Goal: Information Seeking & Learning: Check status

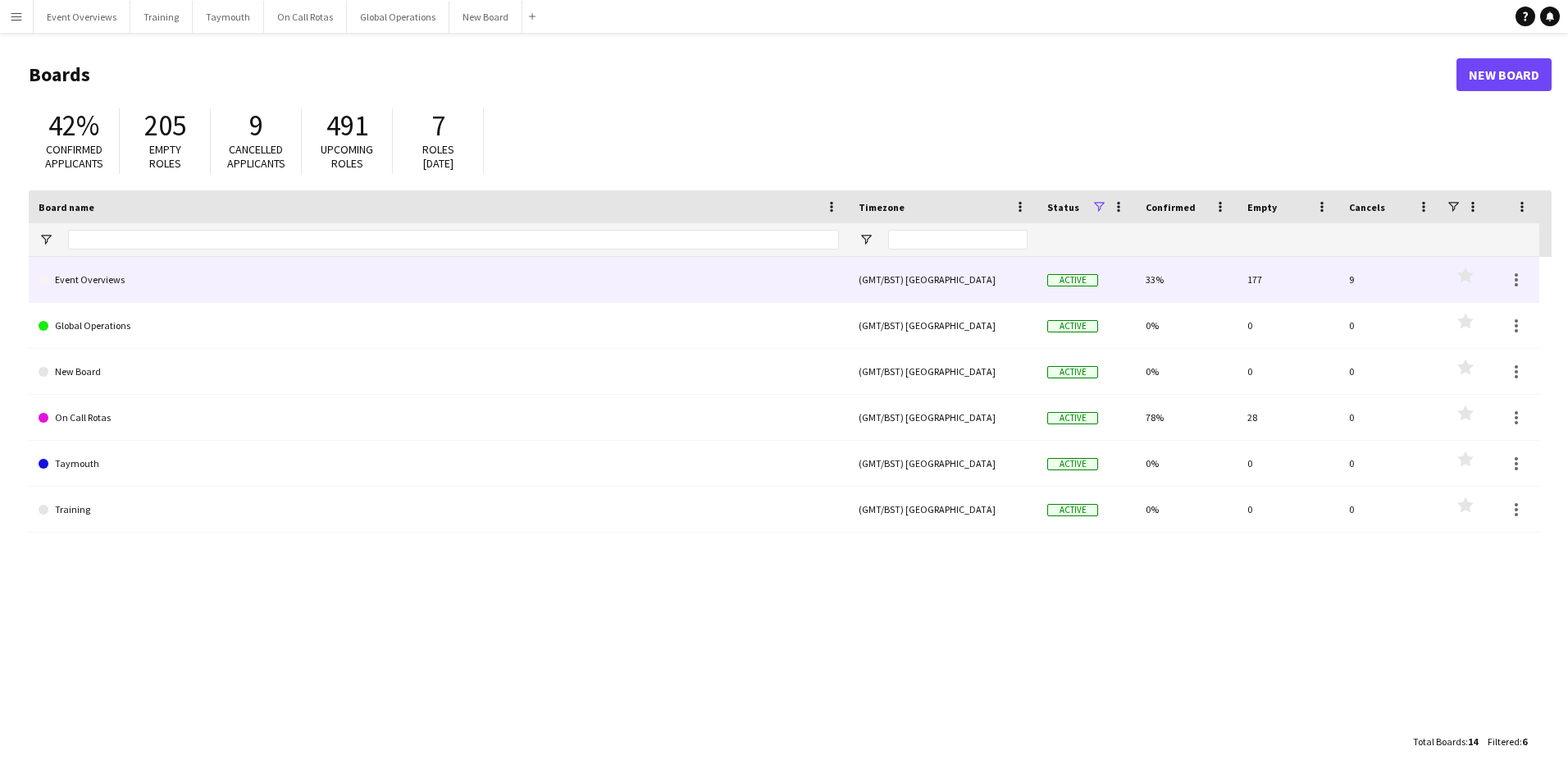
click at [106, 278] on link "Event Overviews" at bounding box center [438, 280] width 801 height 46
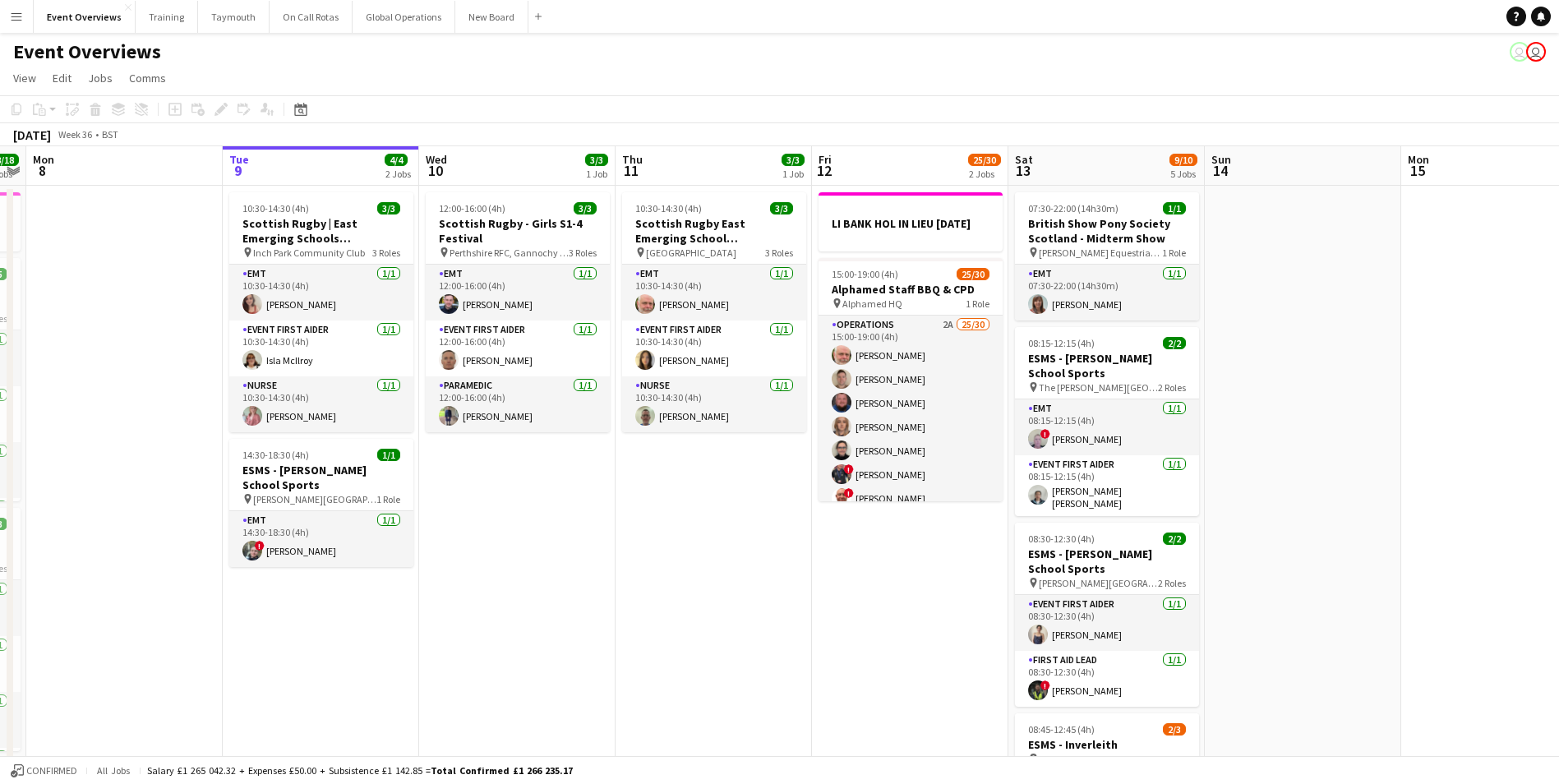
scroll to position [0, 361]
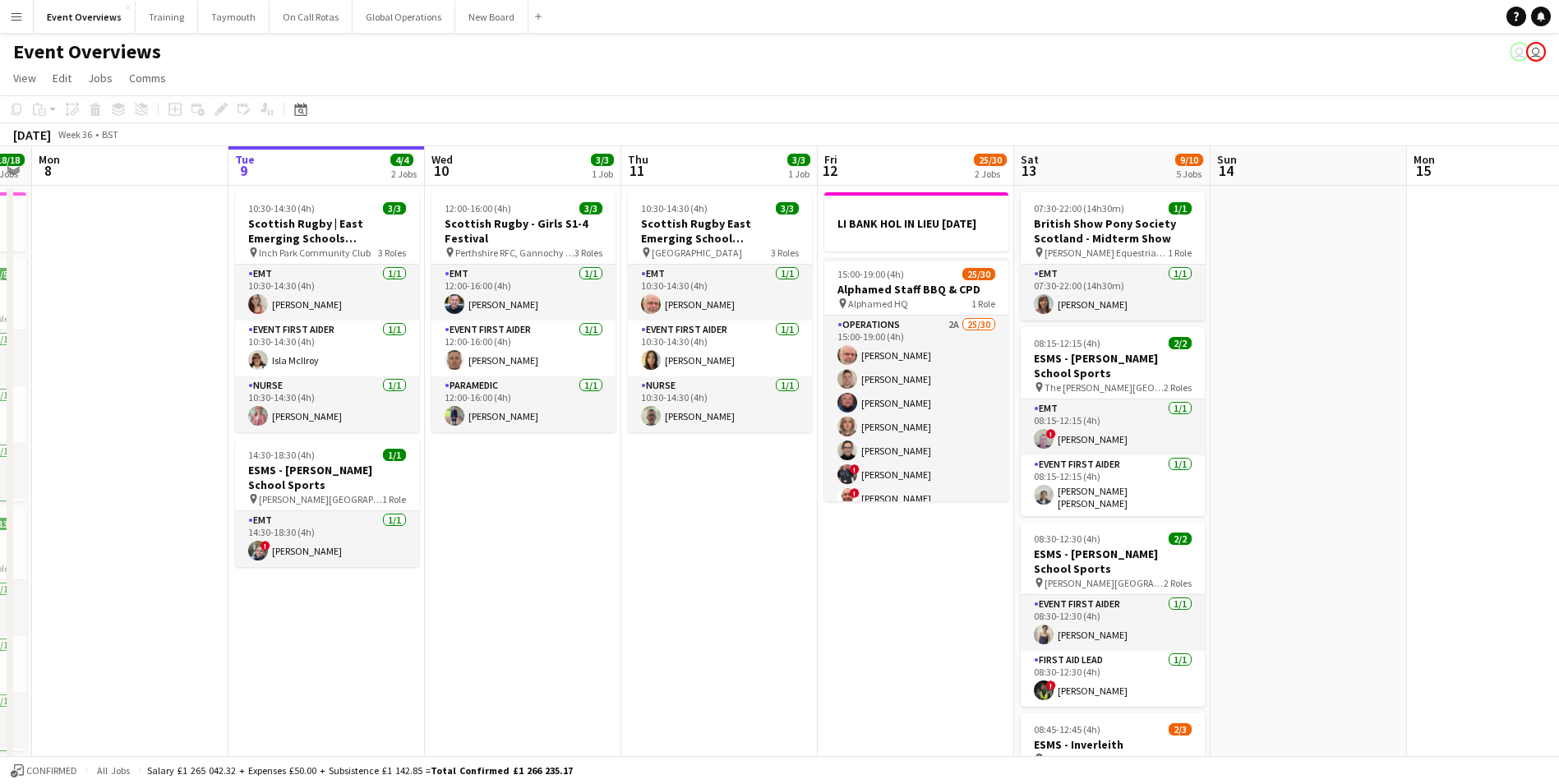
drag, startPoint x: 818, startPoint y: 656, endPoint x: 742, endPoint y: 679, distance: 79.4
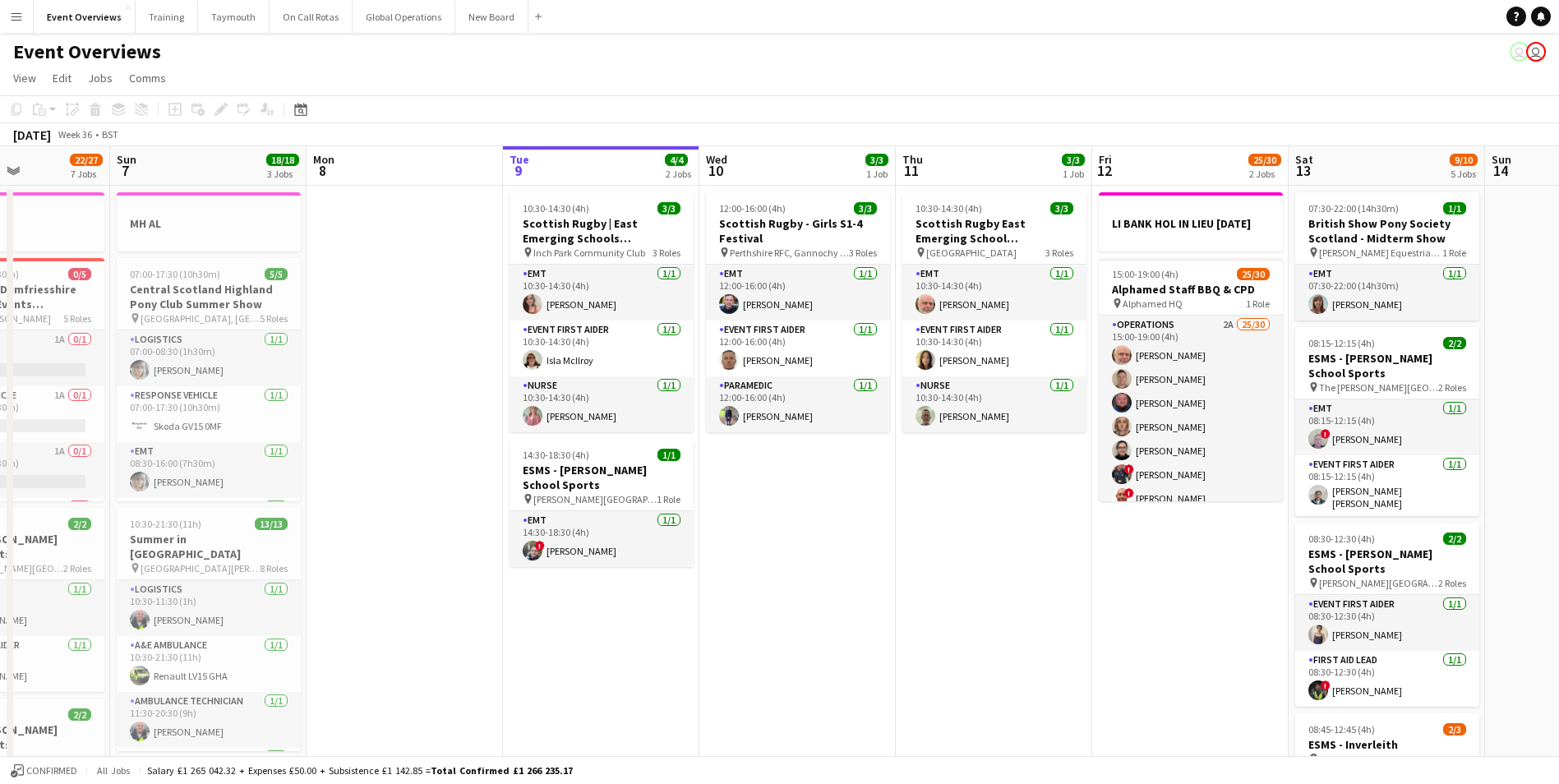
scroll to position [0, 426]
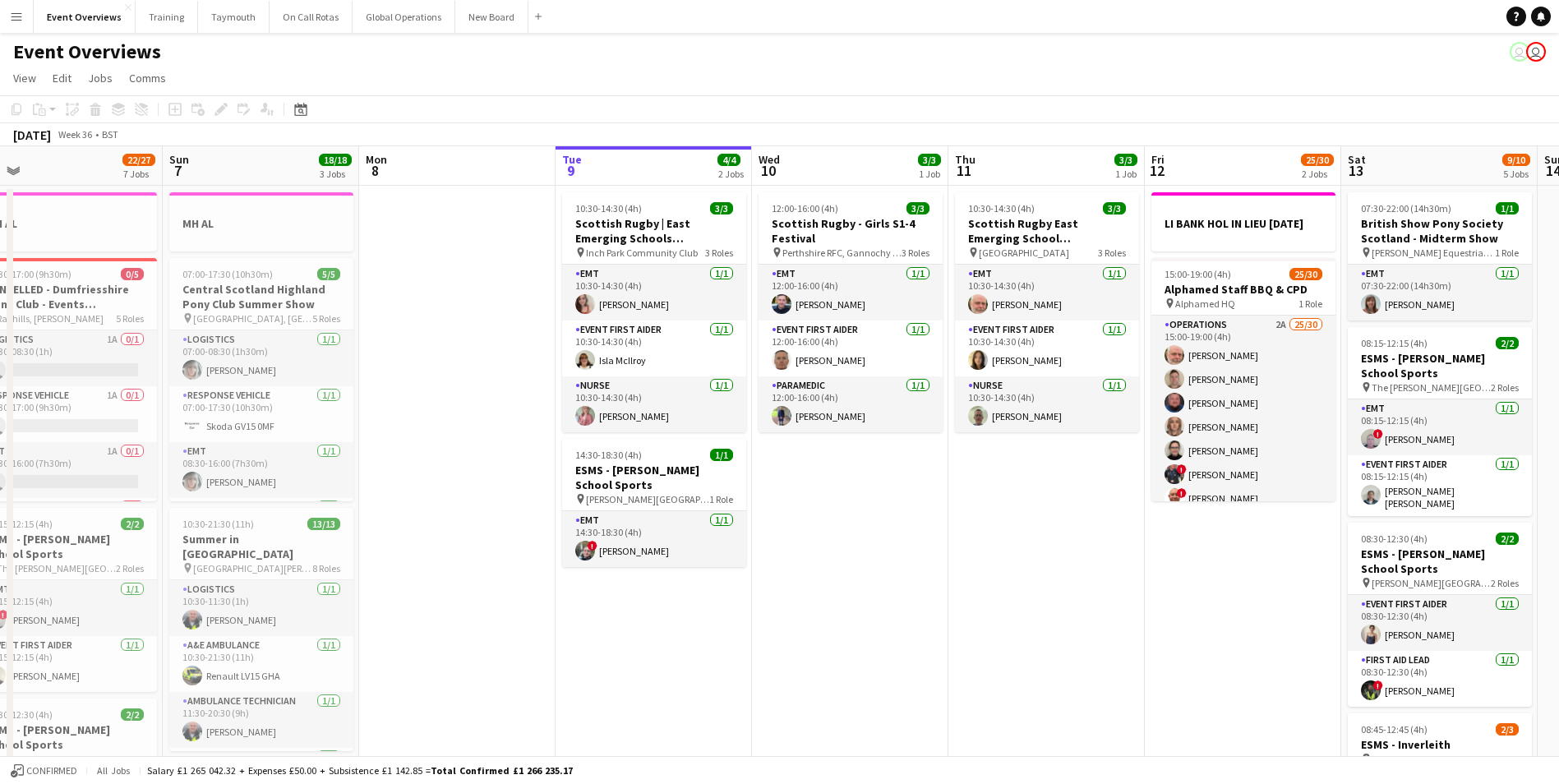
drag, startPoint x: 539, startPoint y: 624, endPoint x: 844, endPoint y: 642, distance: 305.5
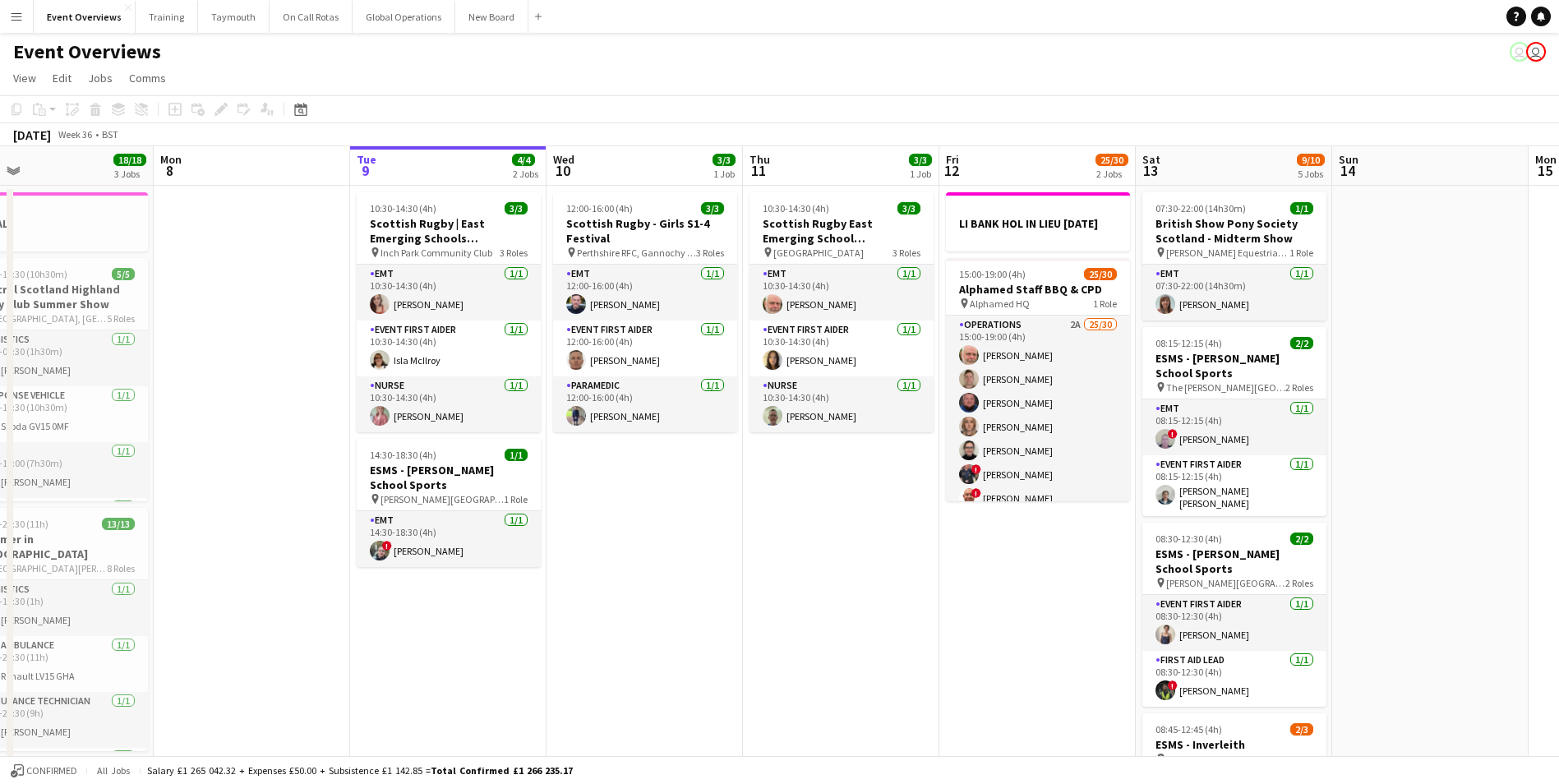
drag, startPoint x: 949, startPoint y: 631, endPoint x: 742, endPoint y: 652, distance: 208.1
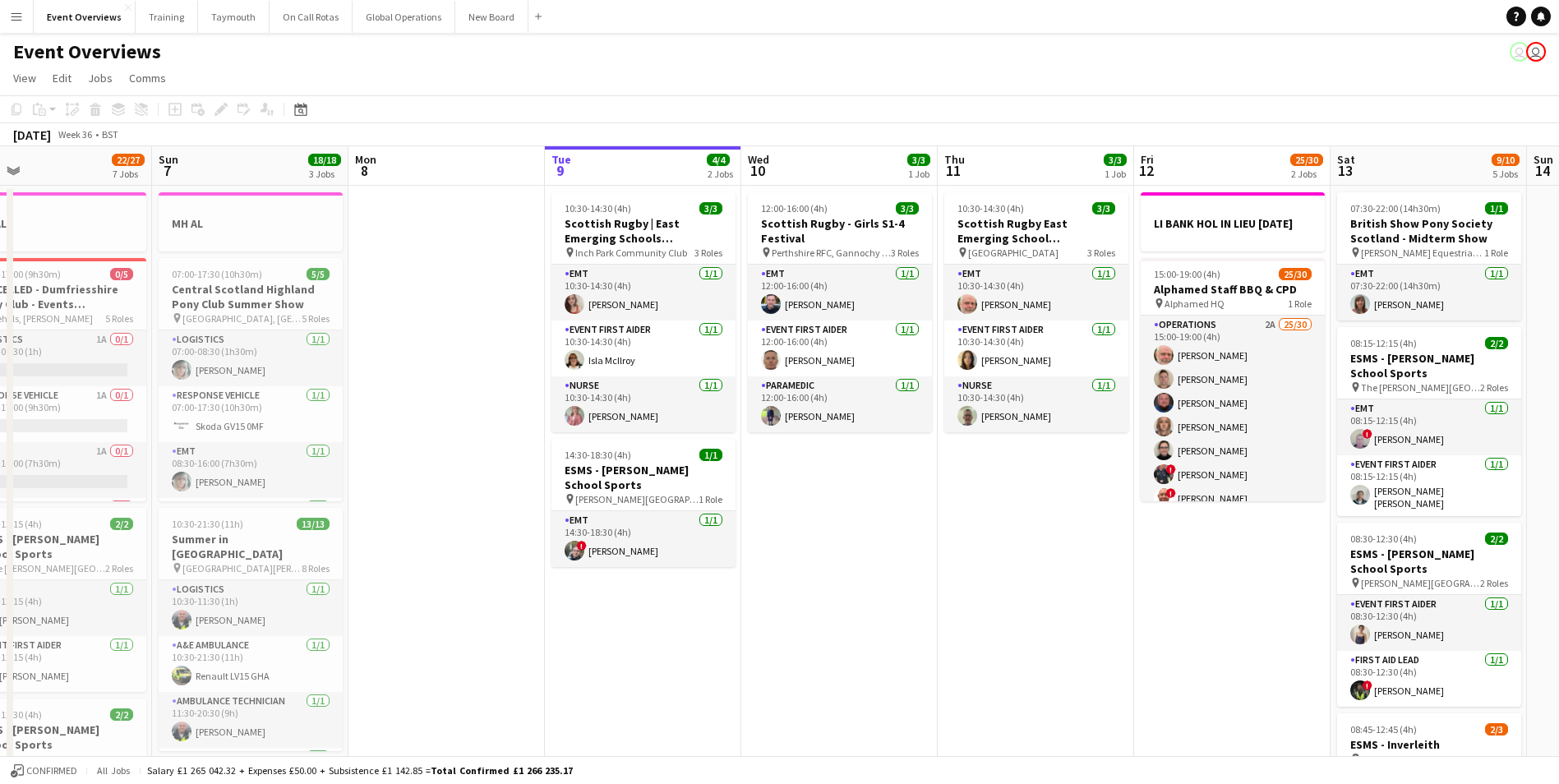
drag, startPoint x: 742, startPoint y: 652, endPoint x: 937, endPoint y: 650, distance: 195.0
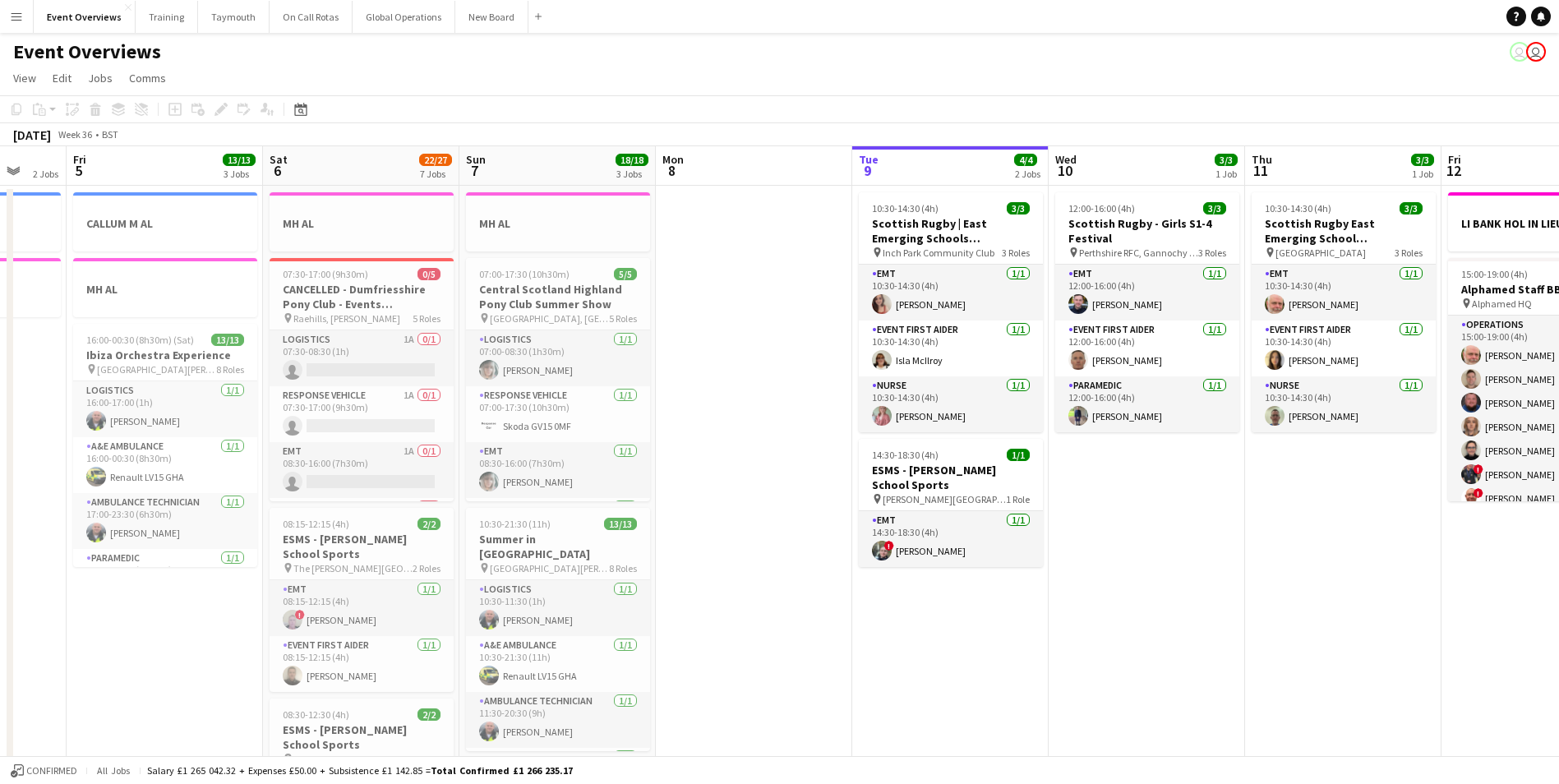
drag, startPoint x: 749, startPoint y: 668, endPoint x: 974, endPoint y: 656, distance: 225.3
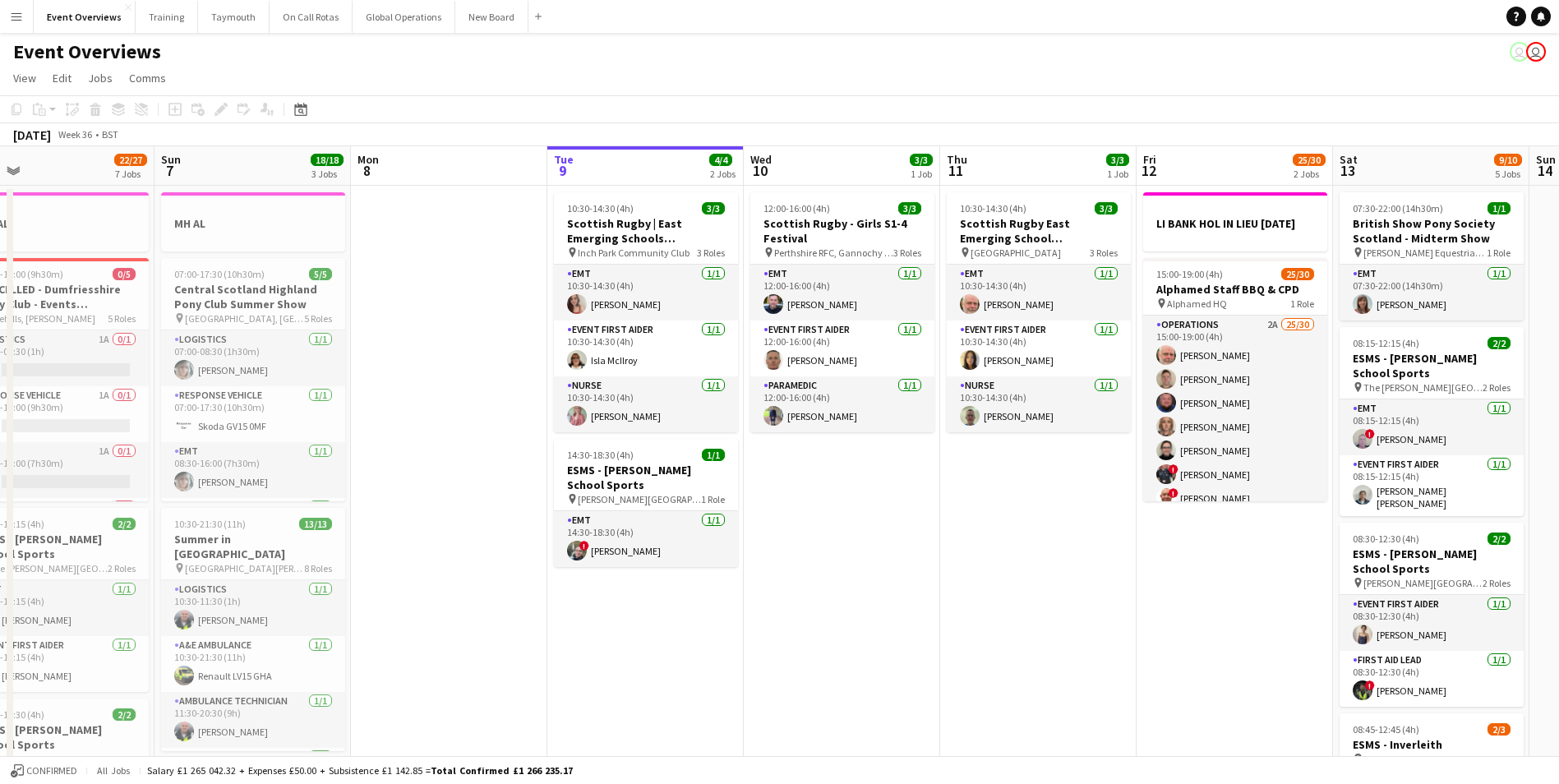
drag, startPoint x: 795, startPoint y: 666, endPoint x: 416, endPoint y: 645, distance: 379.6
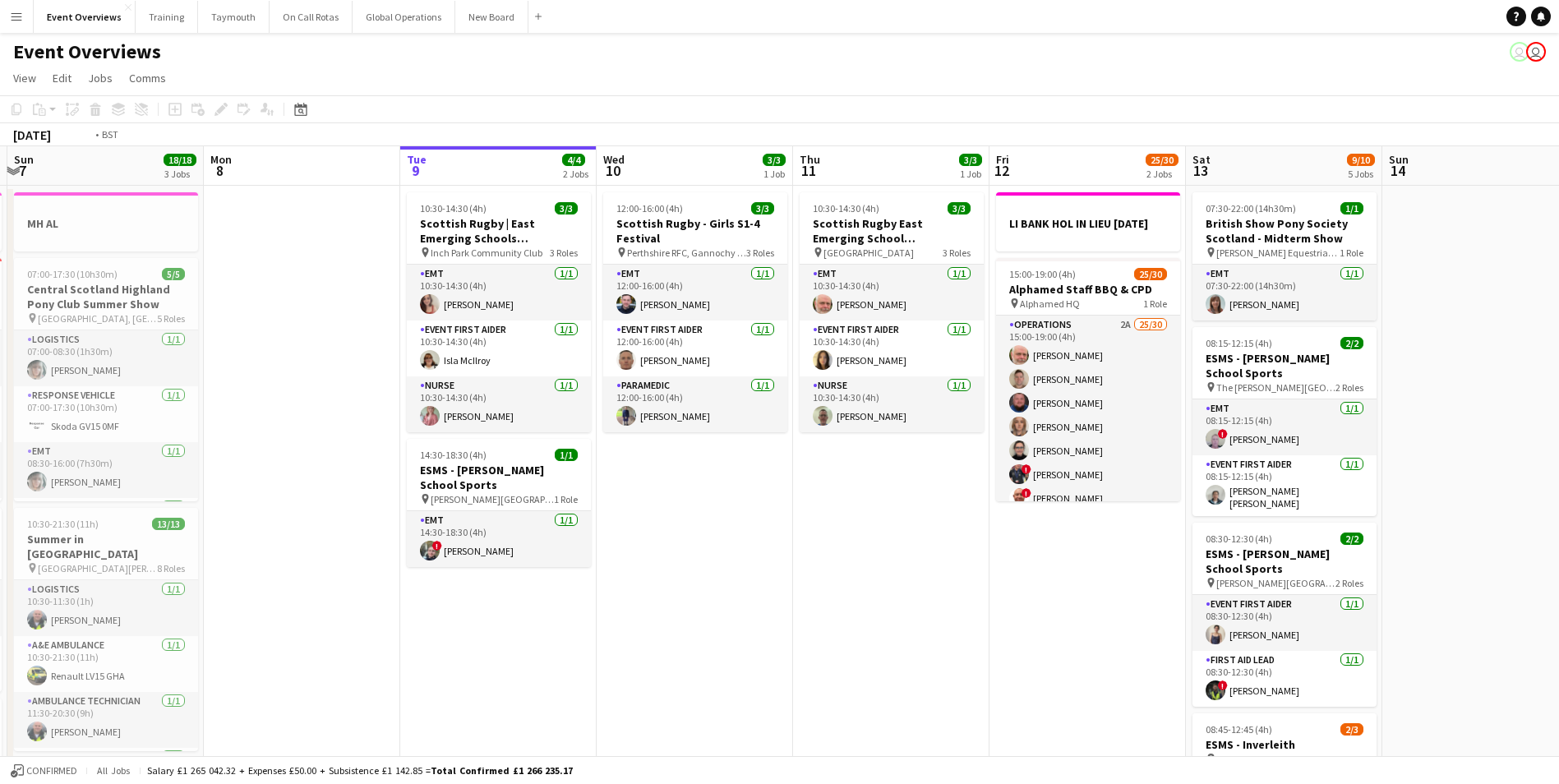
scroll to position [0, 521]
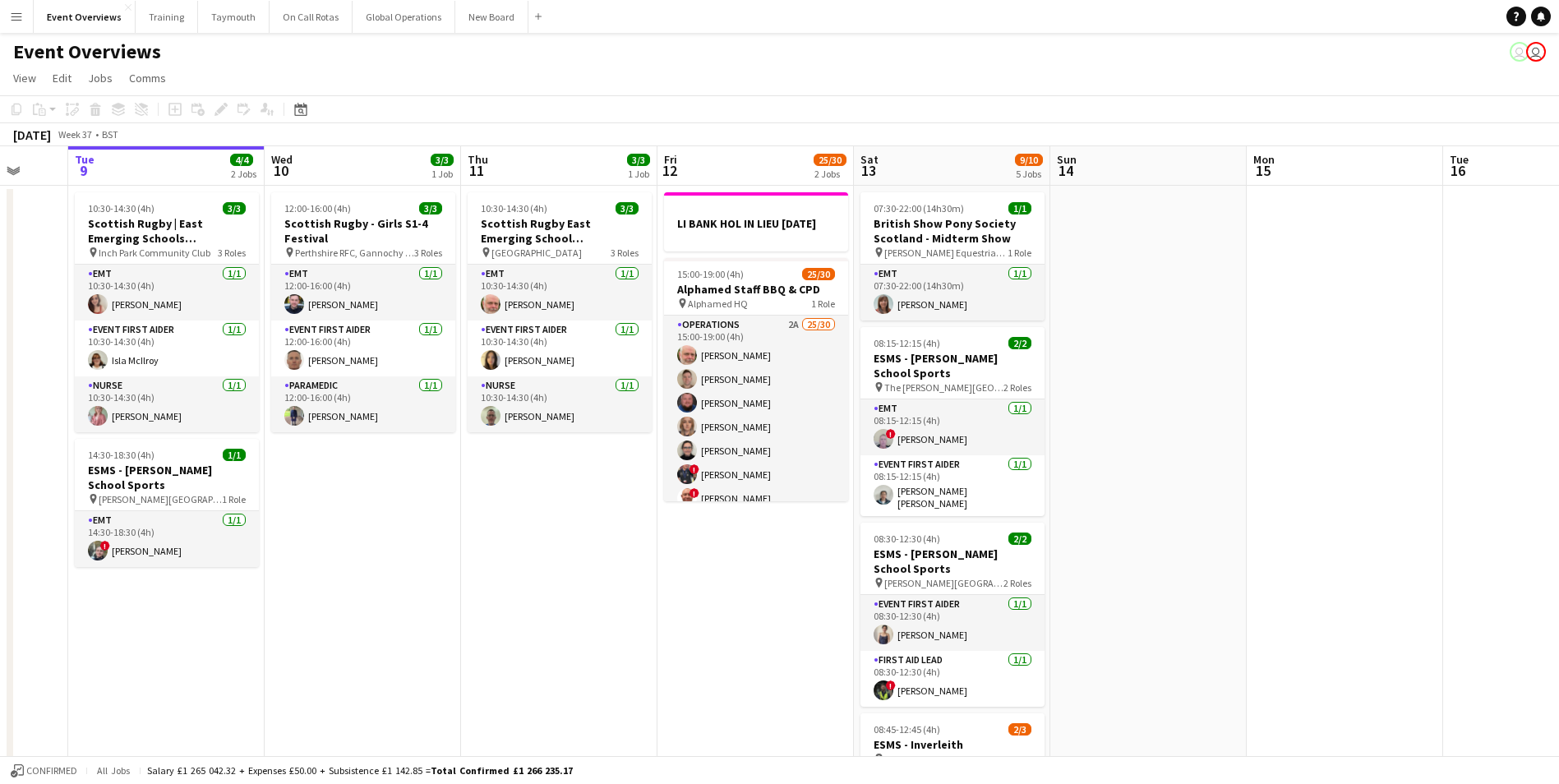
drag, startPoint x: 856, startPoint y: 628, endPoint x: 447, endPoint y: 667, distance: 410.9
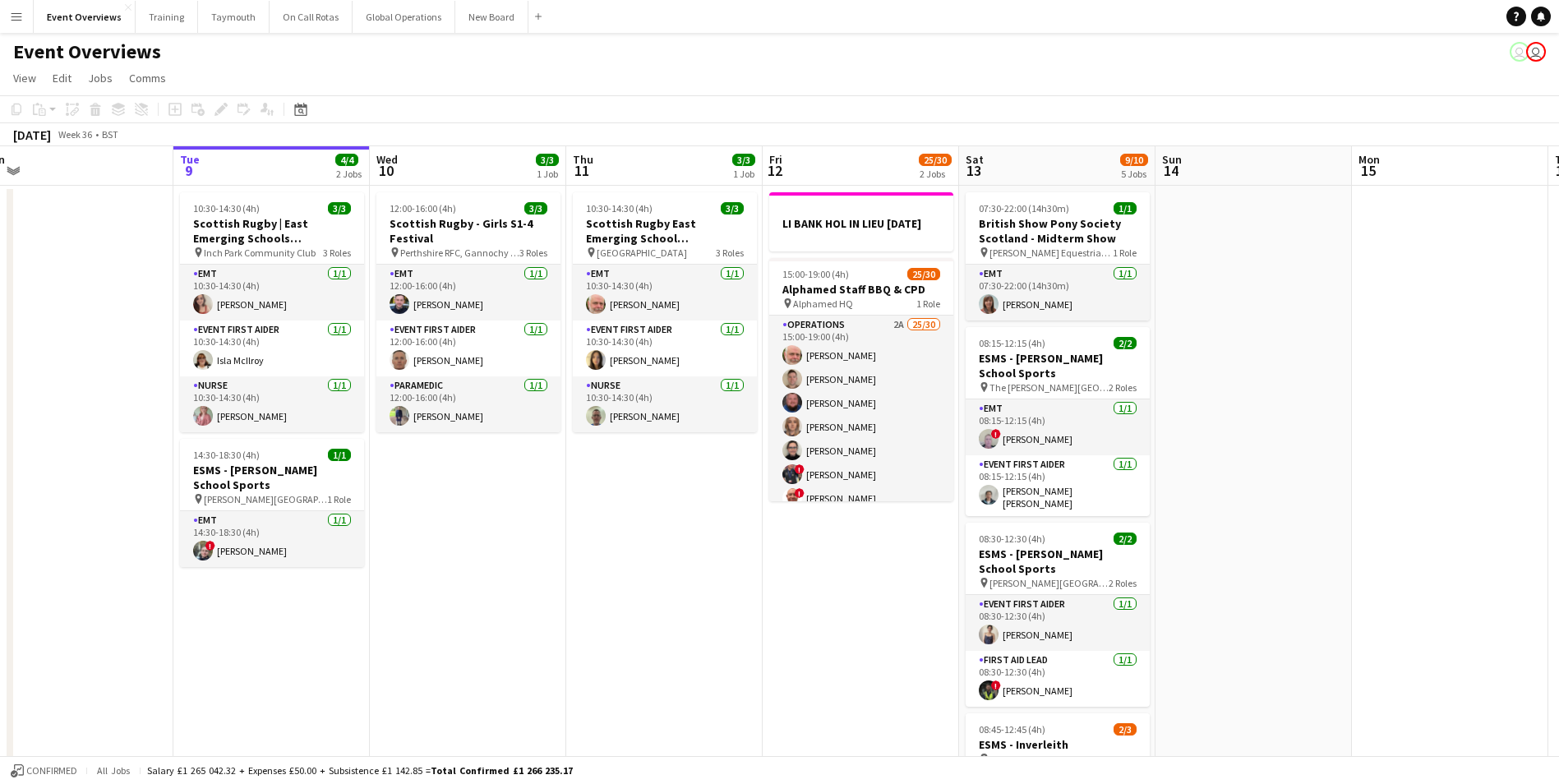
scroll to position [0, 397]
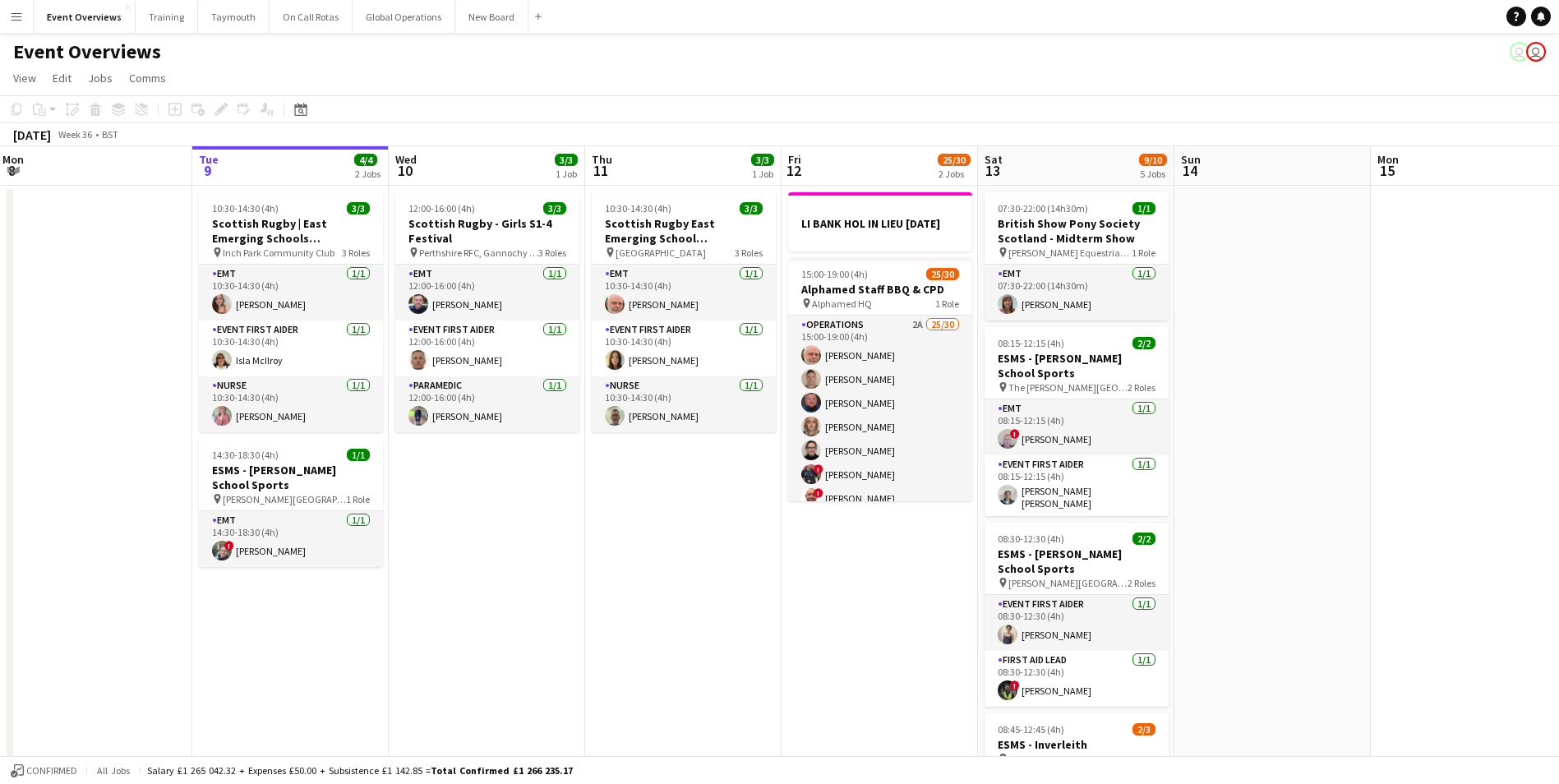
drag, startPoint x: 447, startPoint y: 667, endPoint x: 768, endPoint y: 671, distance: 321.0
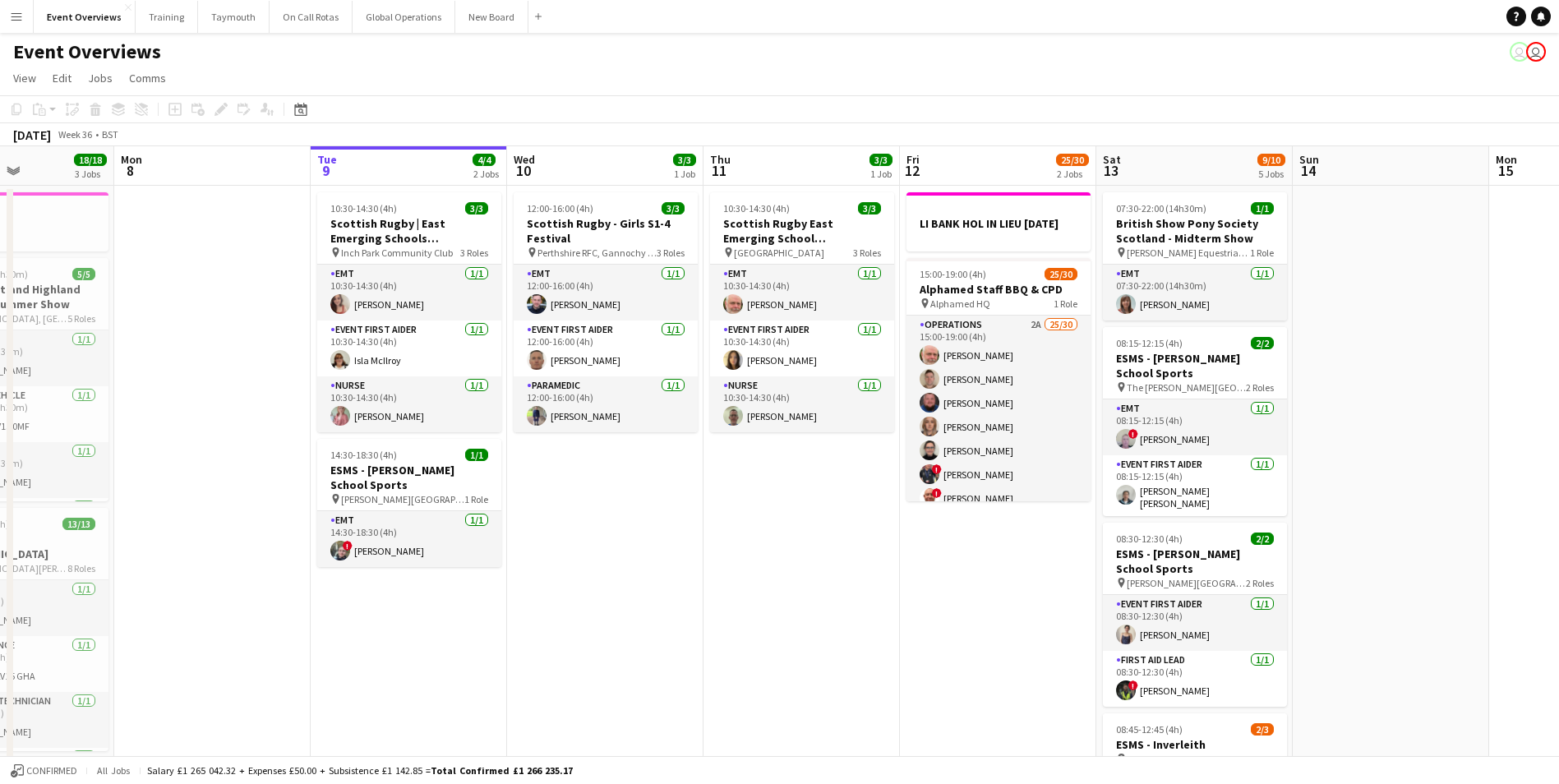
scroll to position [0, 507]
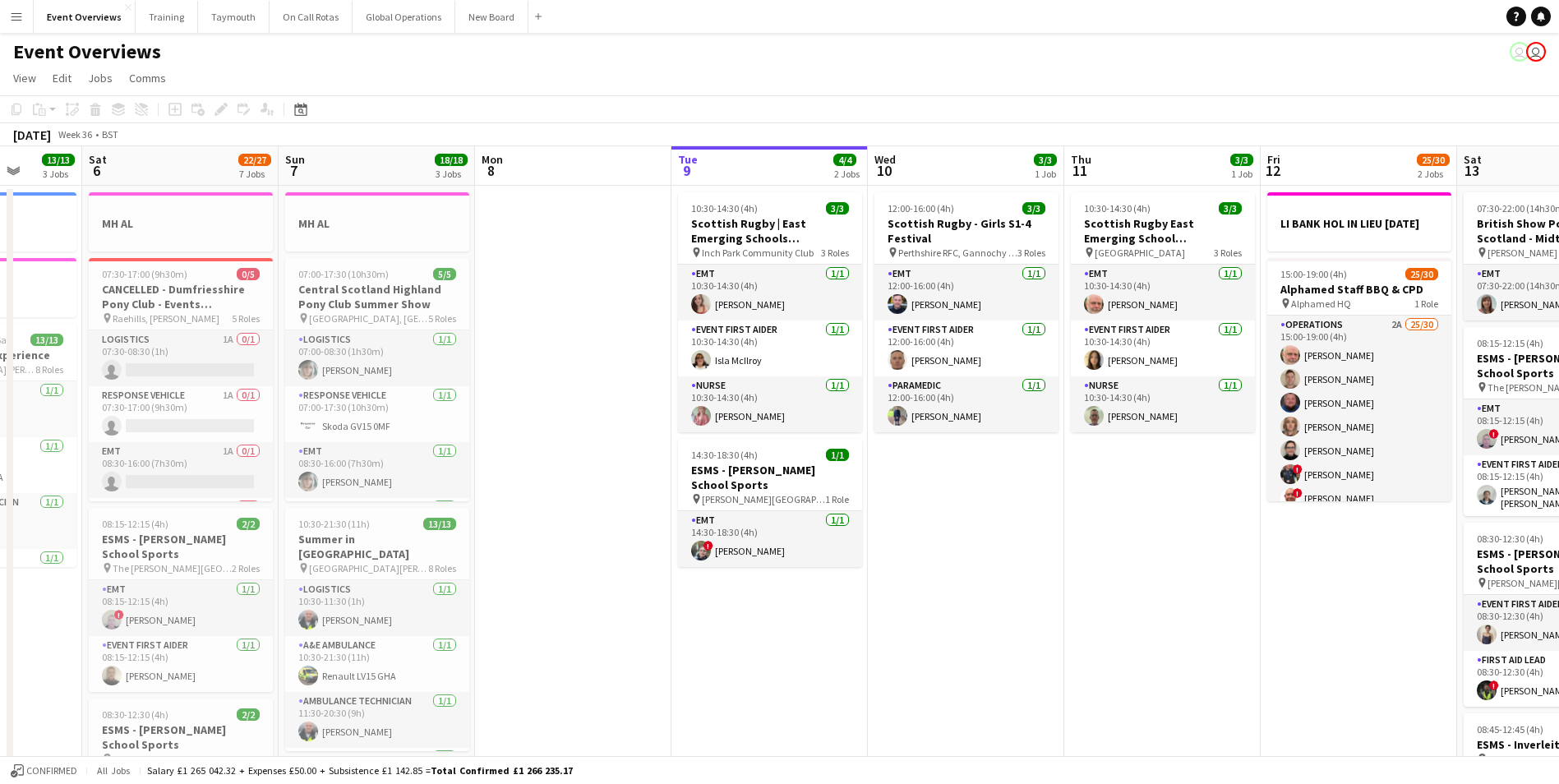
drag, startPoint x: 768, startPoint y: 671, endPoint x: 1050, endPoint y: 685, distance: 282.3
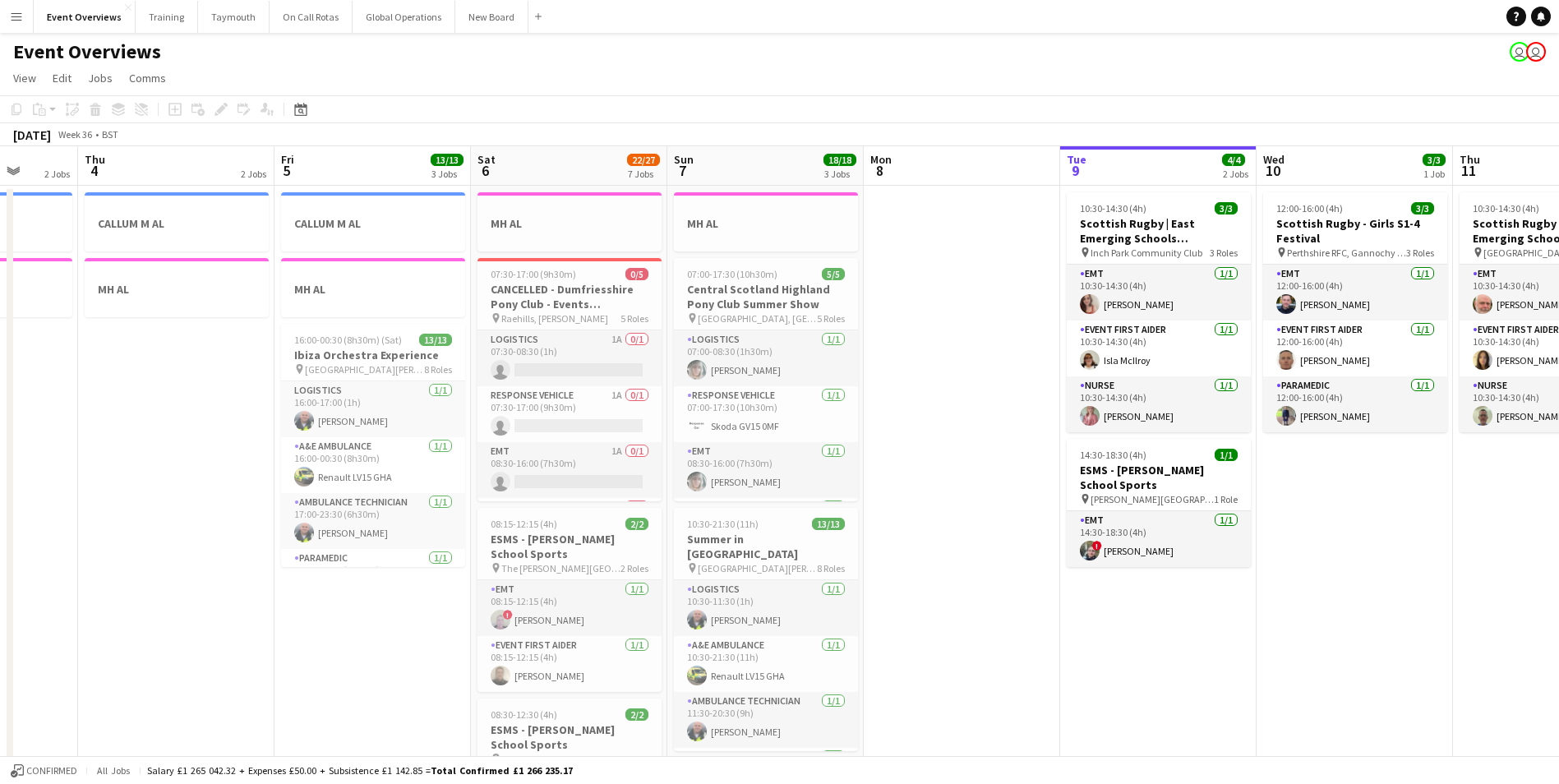
scroll to position [0, 600]
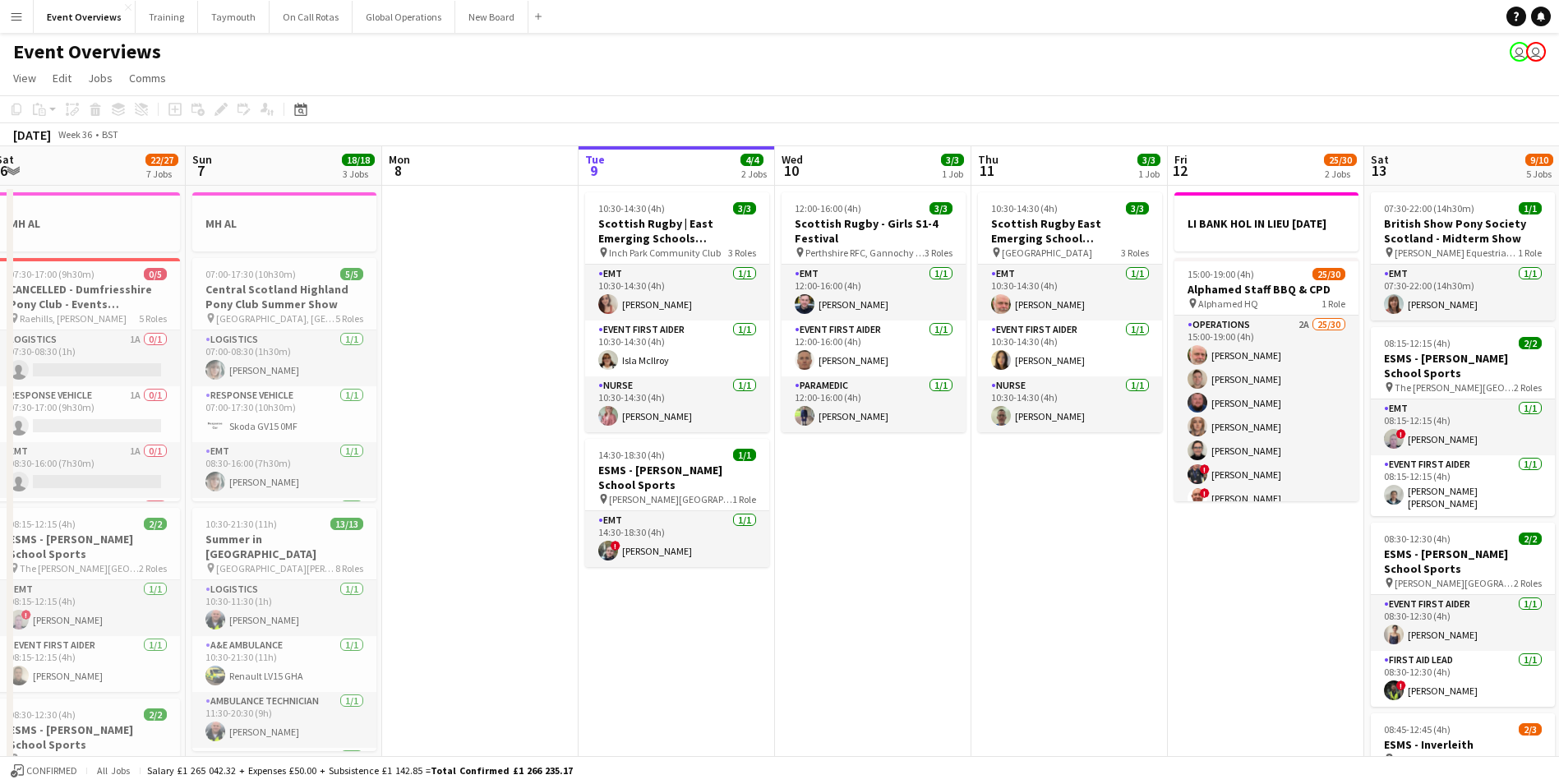
drag, startPoint x: 838, startPoint y: 680, endPoint x: 745, endPoint y: 652, distance: 97.1
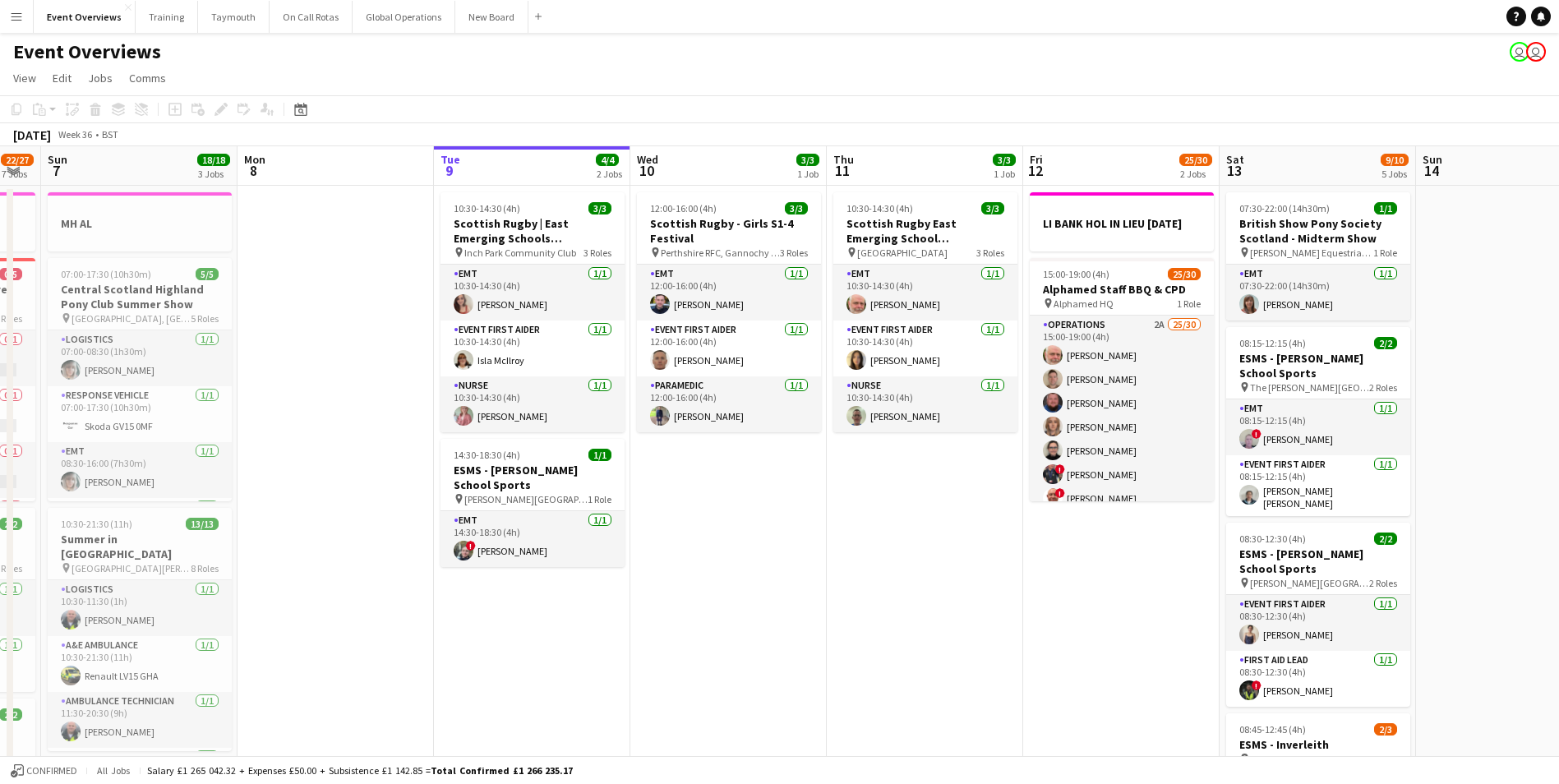
scroll to position [0, 341]
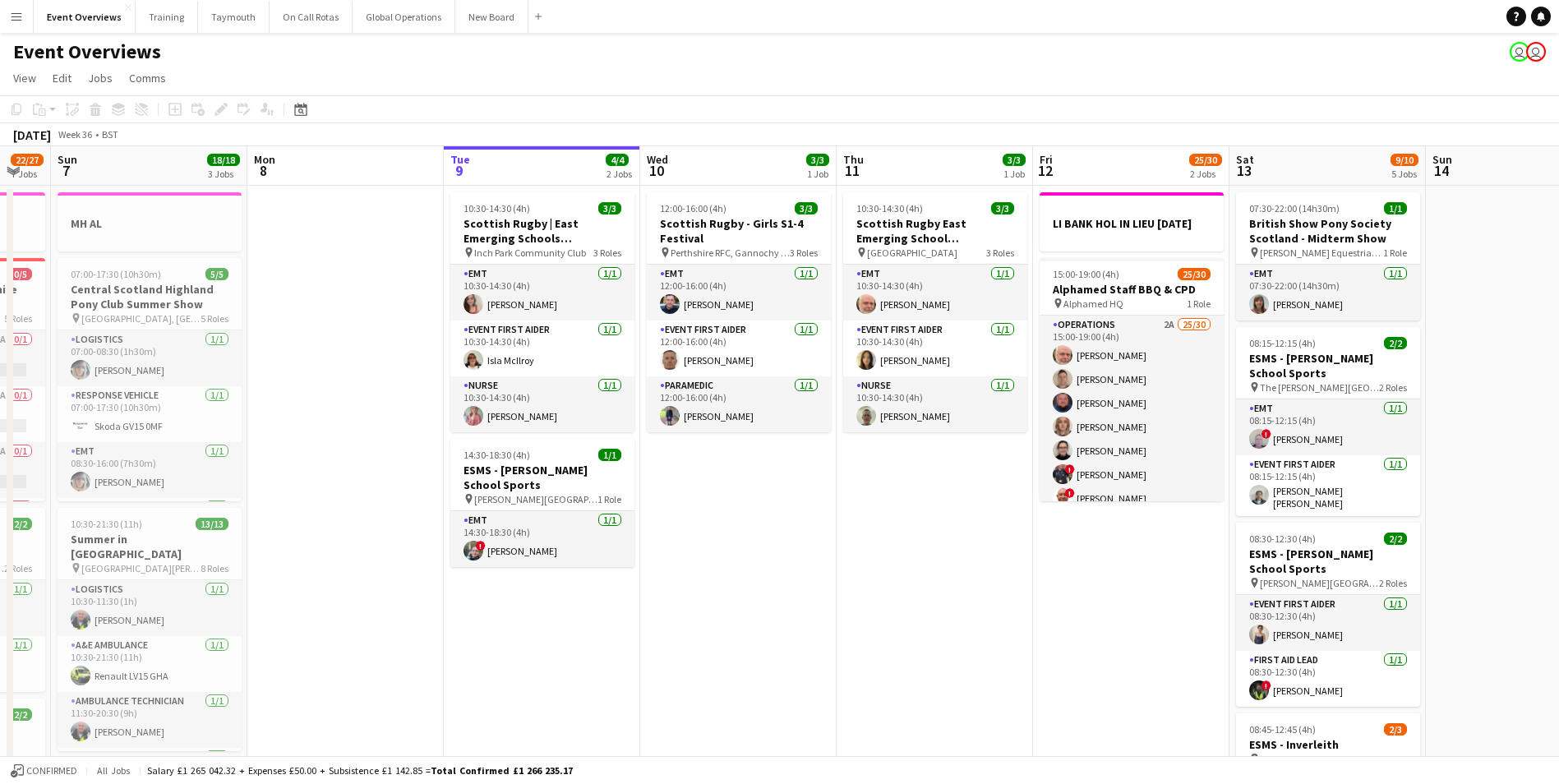
drag, startPoint x: 947, startPoint y: 613, endPoint x: 813, endPoint y: 677, distance: 148.5
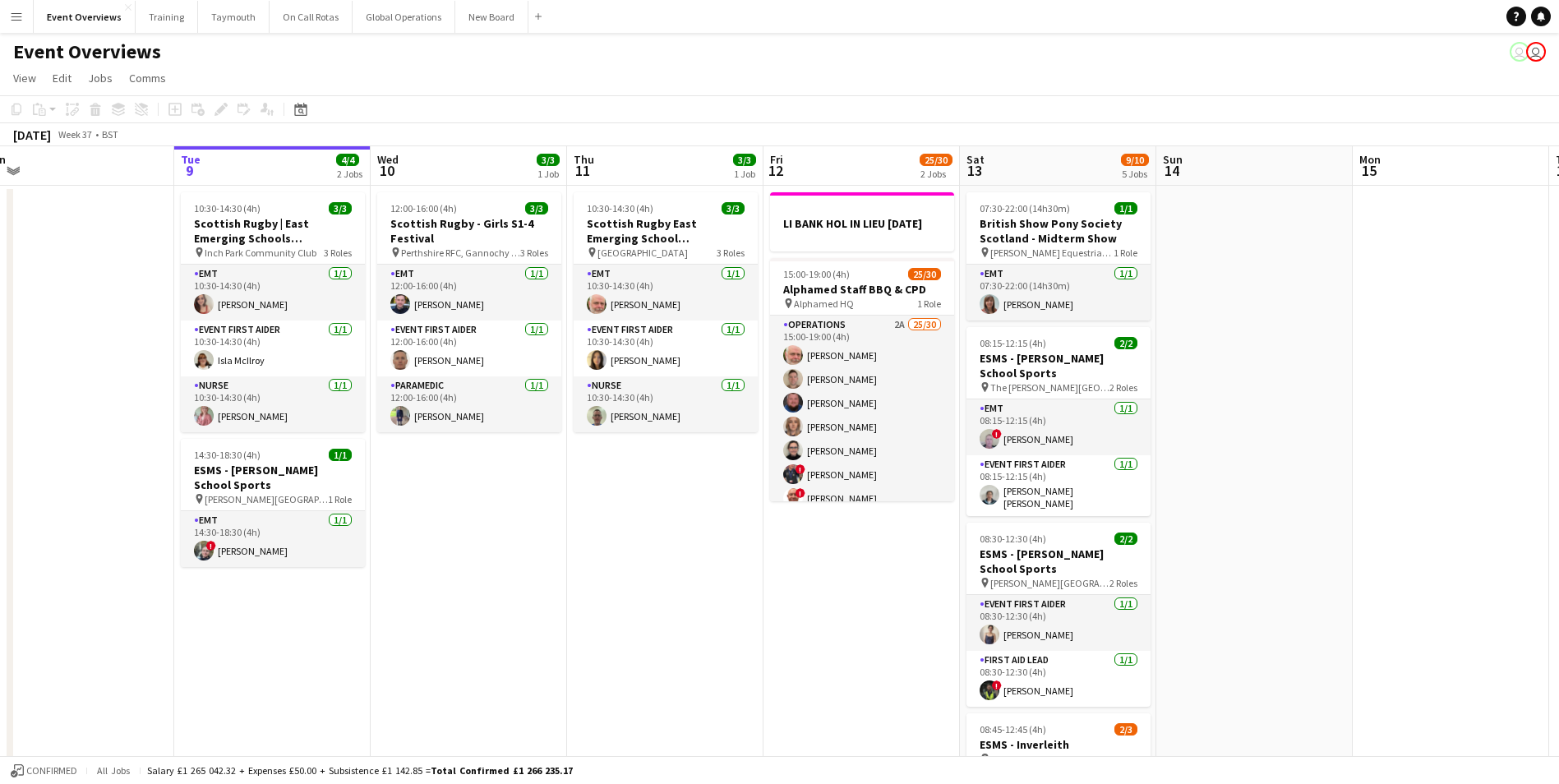
scroll to position [0, 480]
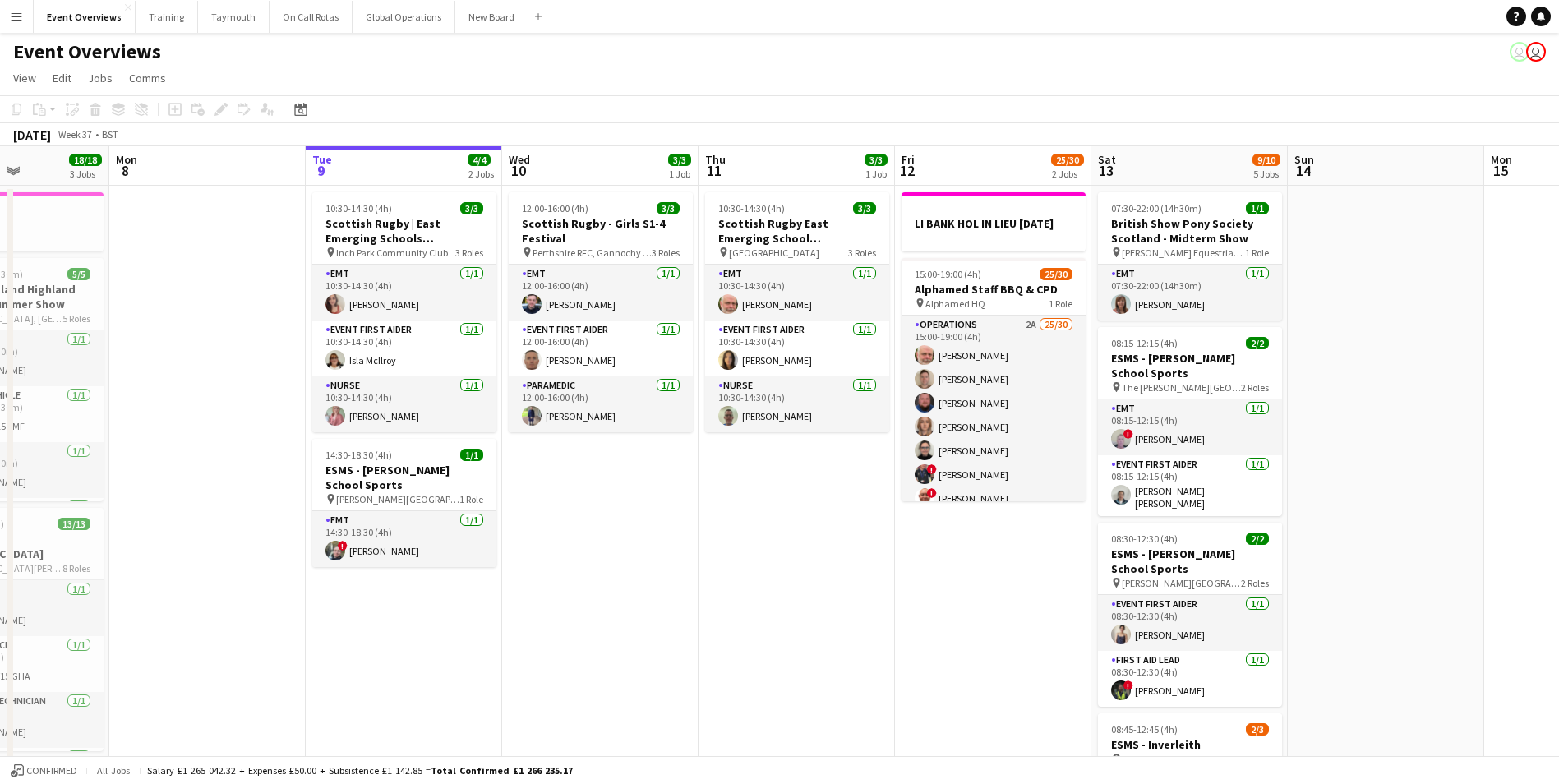
drag, startPoint x: 813, startPoint y: 677, endPoint x: 479, endPoint y: 713, distance: 335.9
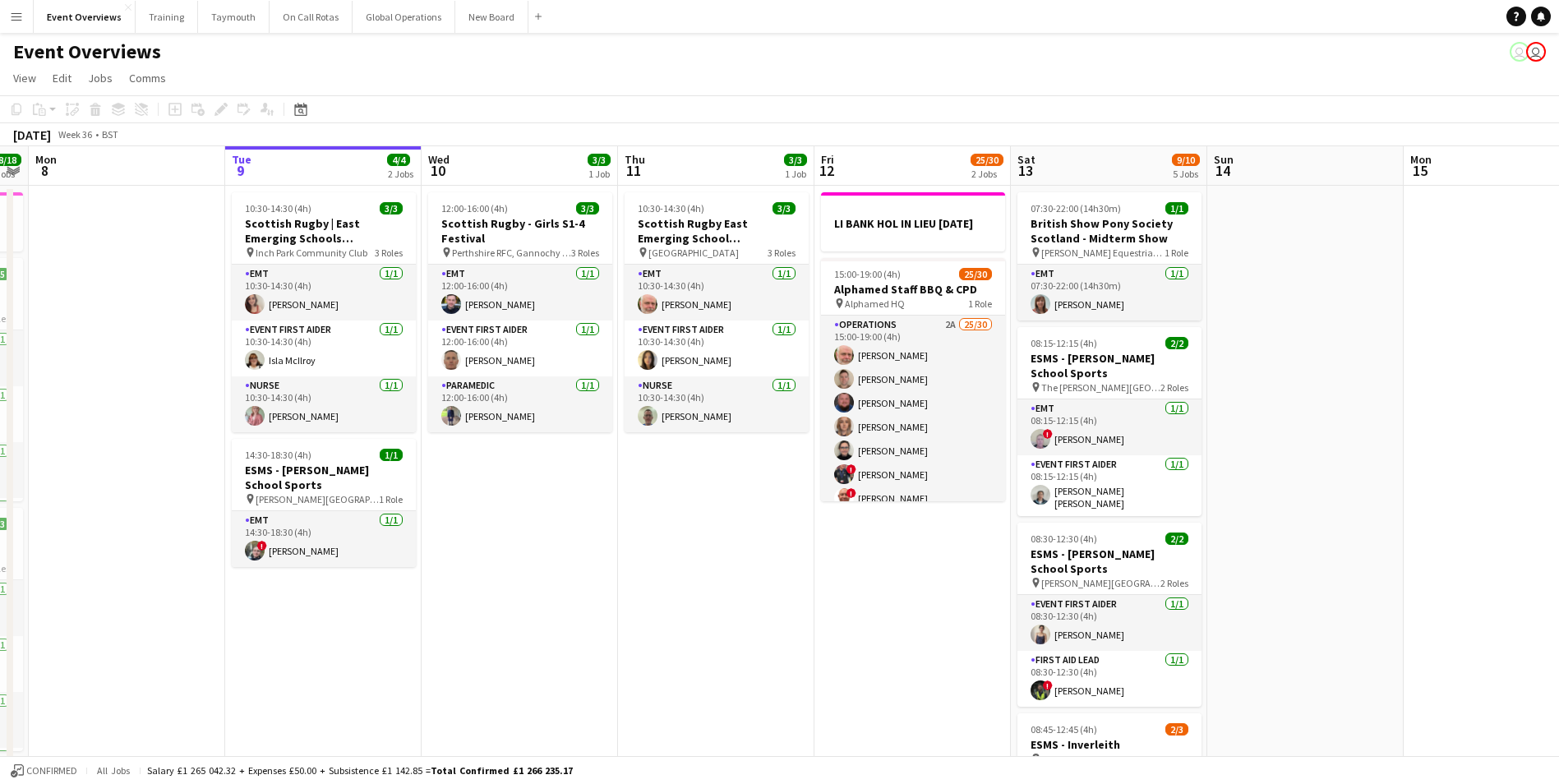
scroll to position [0, 356]
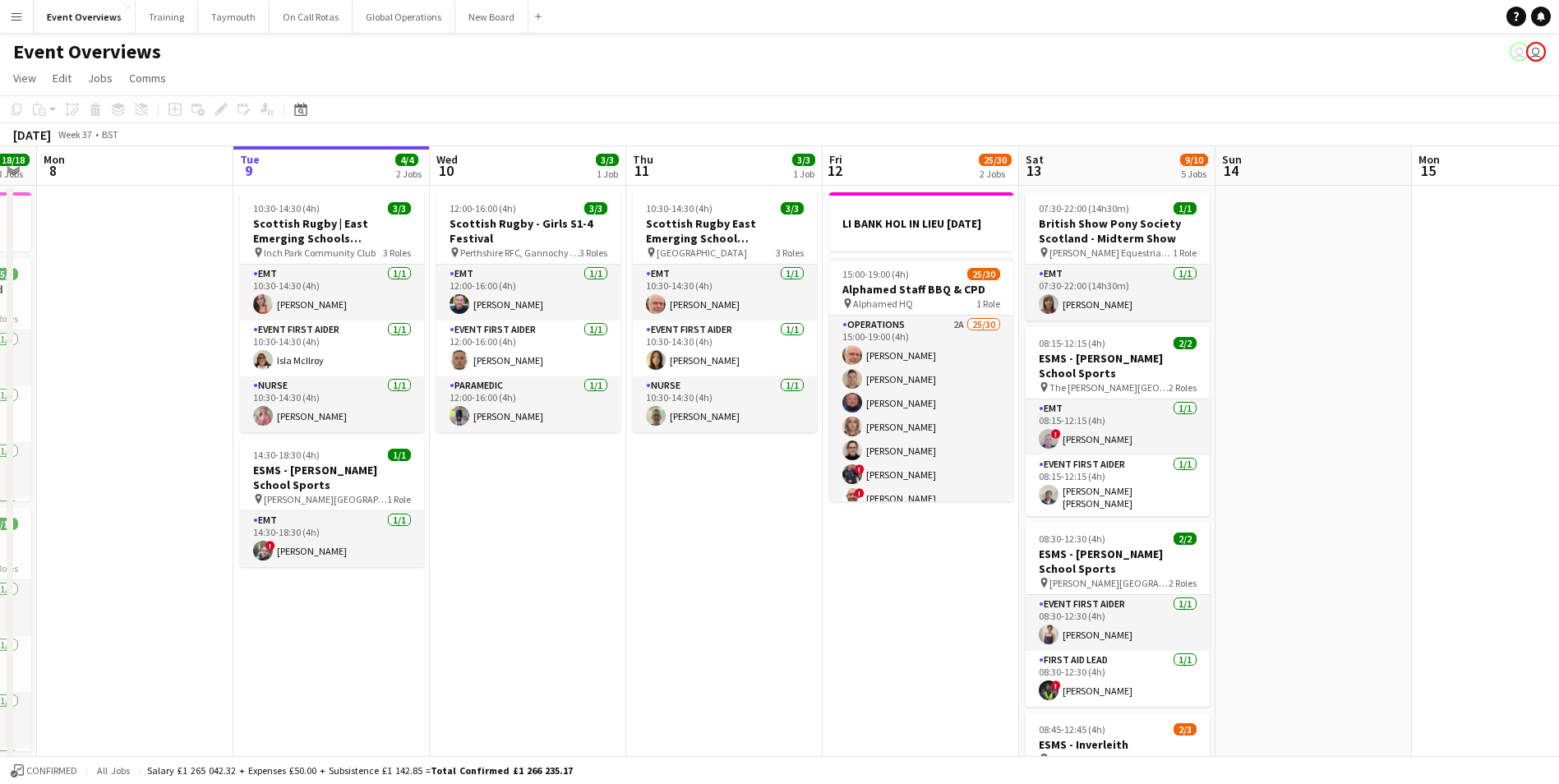
drag, startPoint x: 465, startPoint y: 626, endPoint x: 588, endPoint y: 646, distance: 124.6
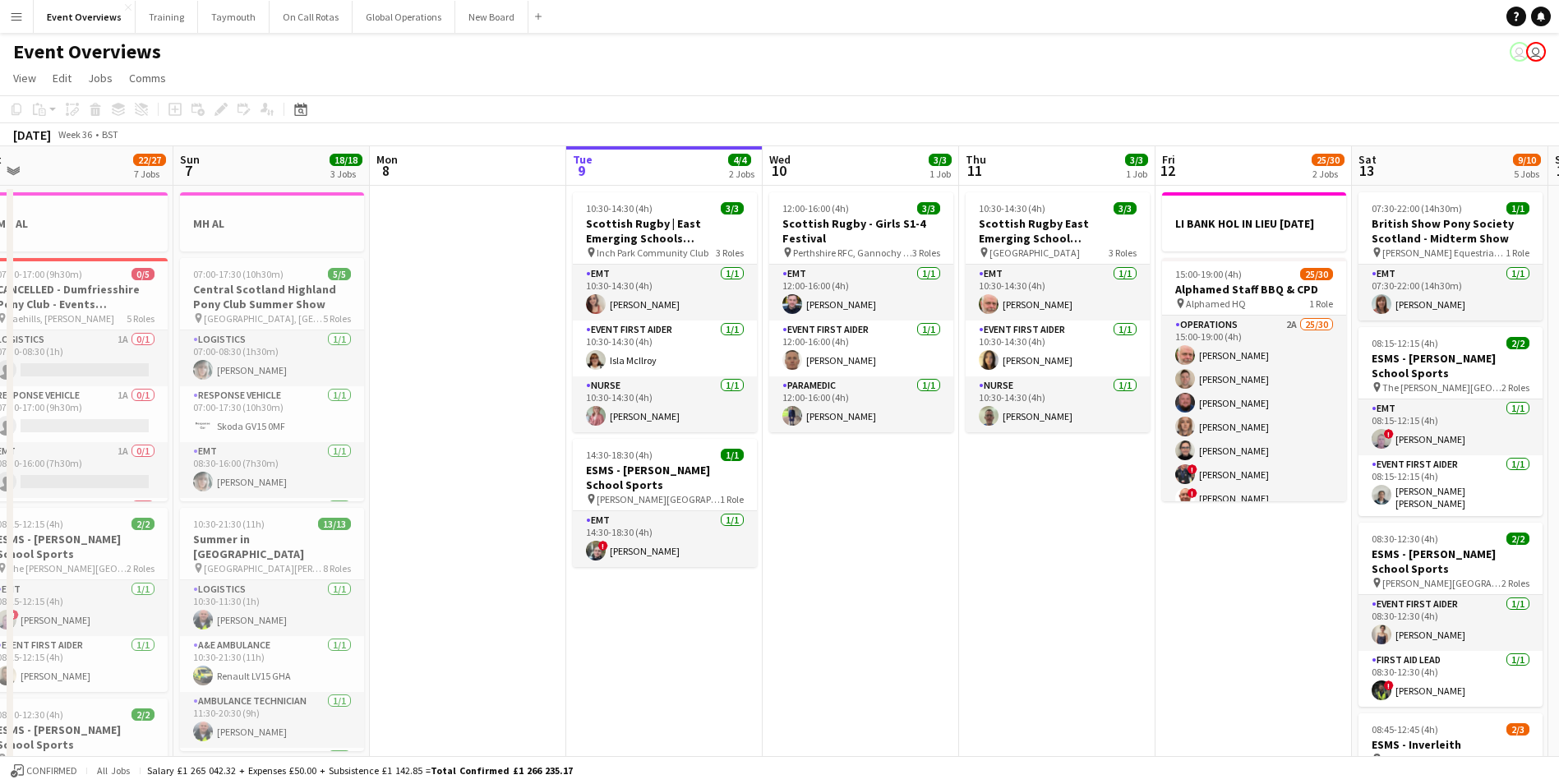
drag, startPoint x: 588, startPoint y: 646, endPoint x: 922, endPoint y: 698, distance: 338.0
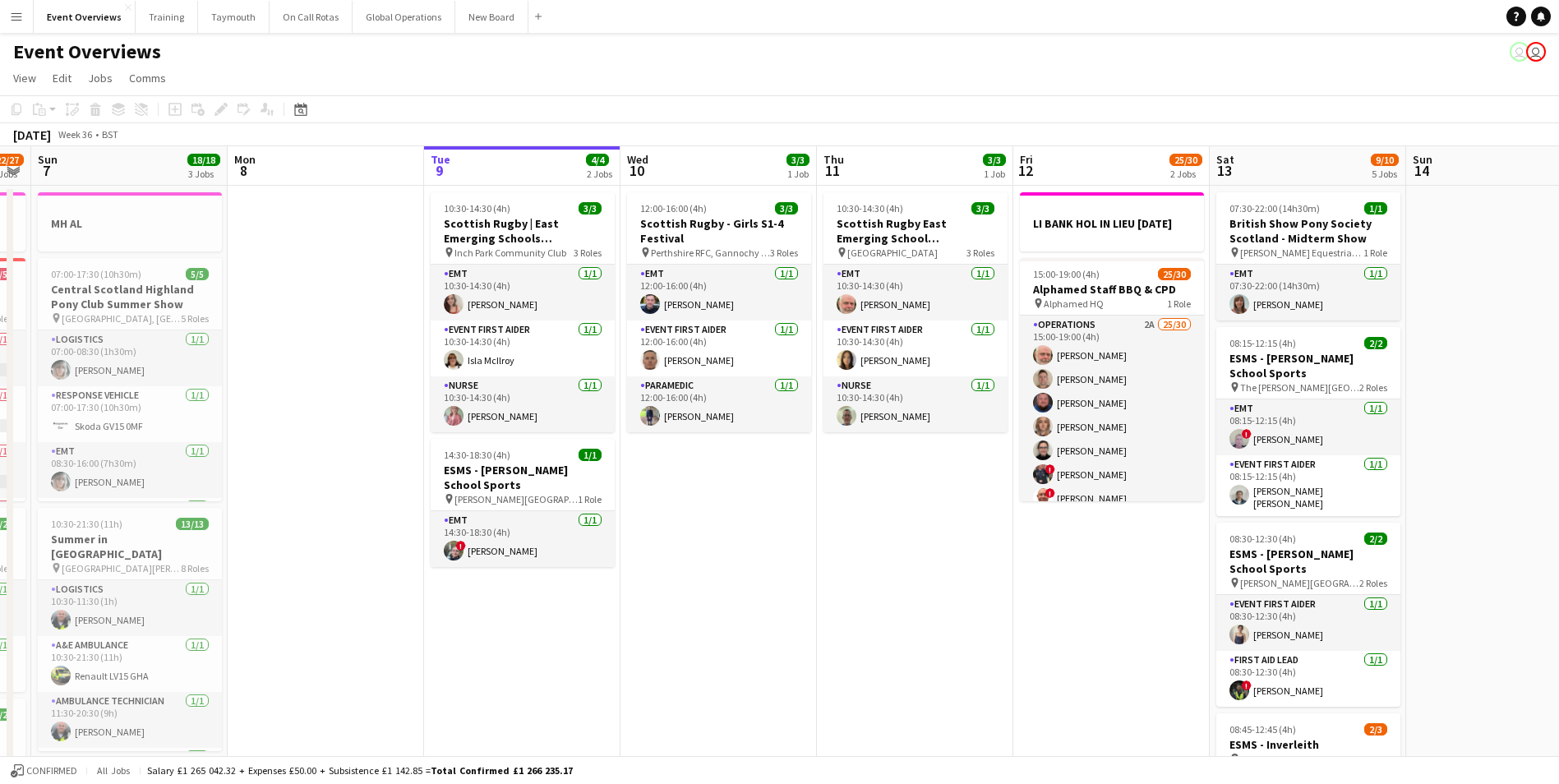
scroll to position [0, 534]
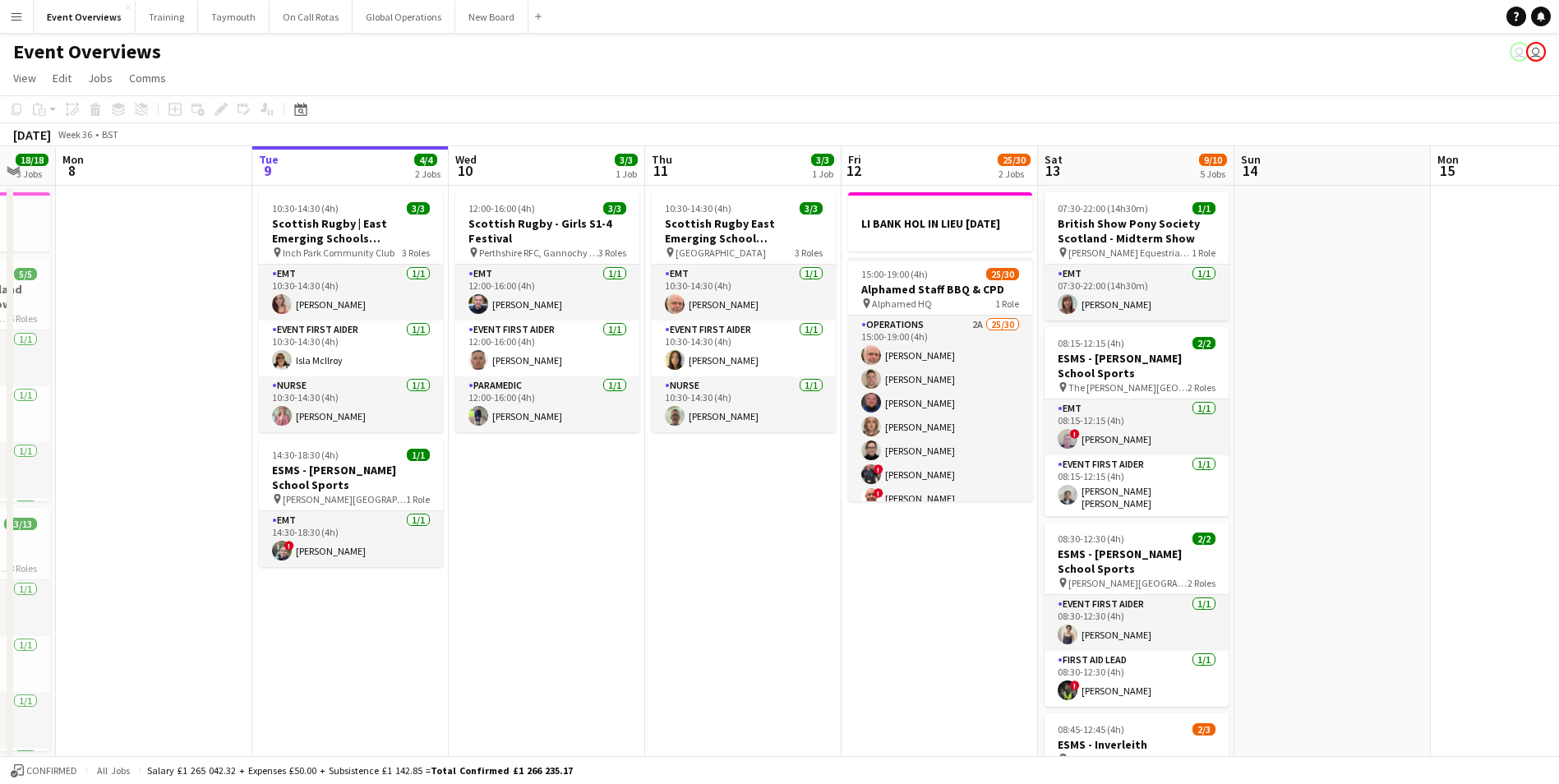
drag, startPoint x: 918, startPoint y: 698, endPoint x: 604, endPoint y: 734, distance: 316.1
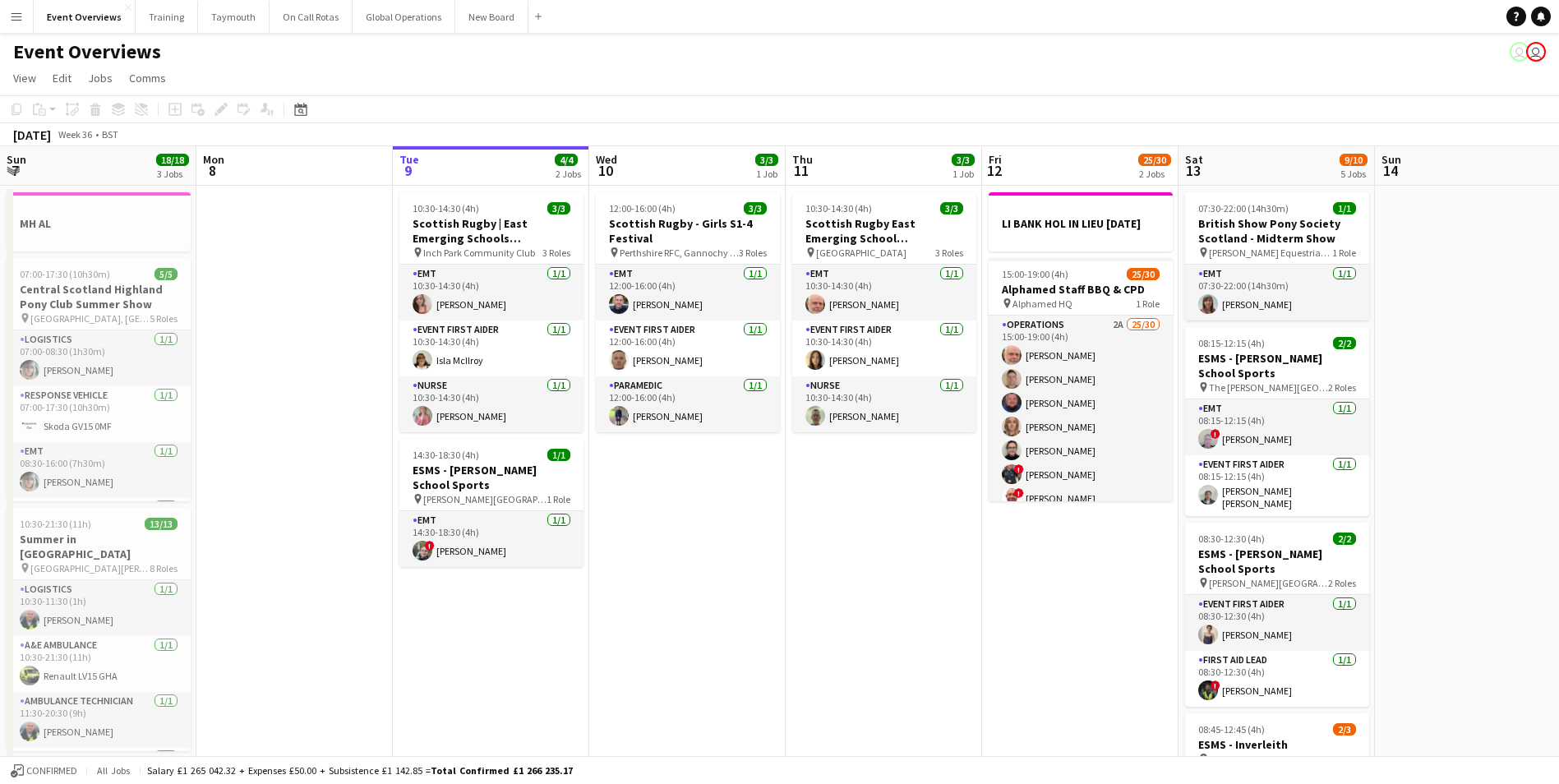
scroll to position [0, 350]
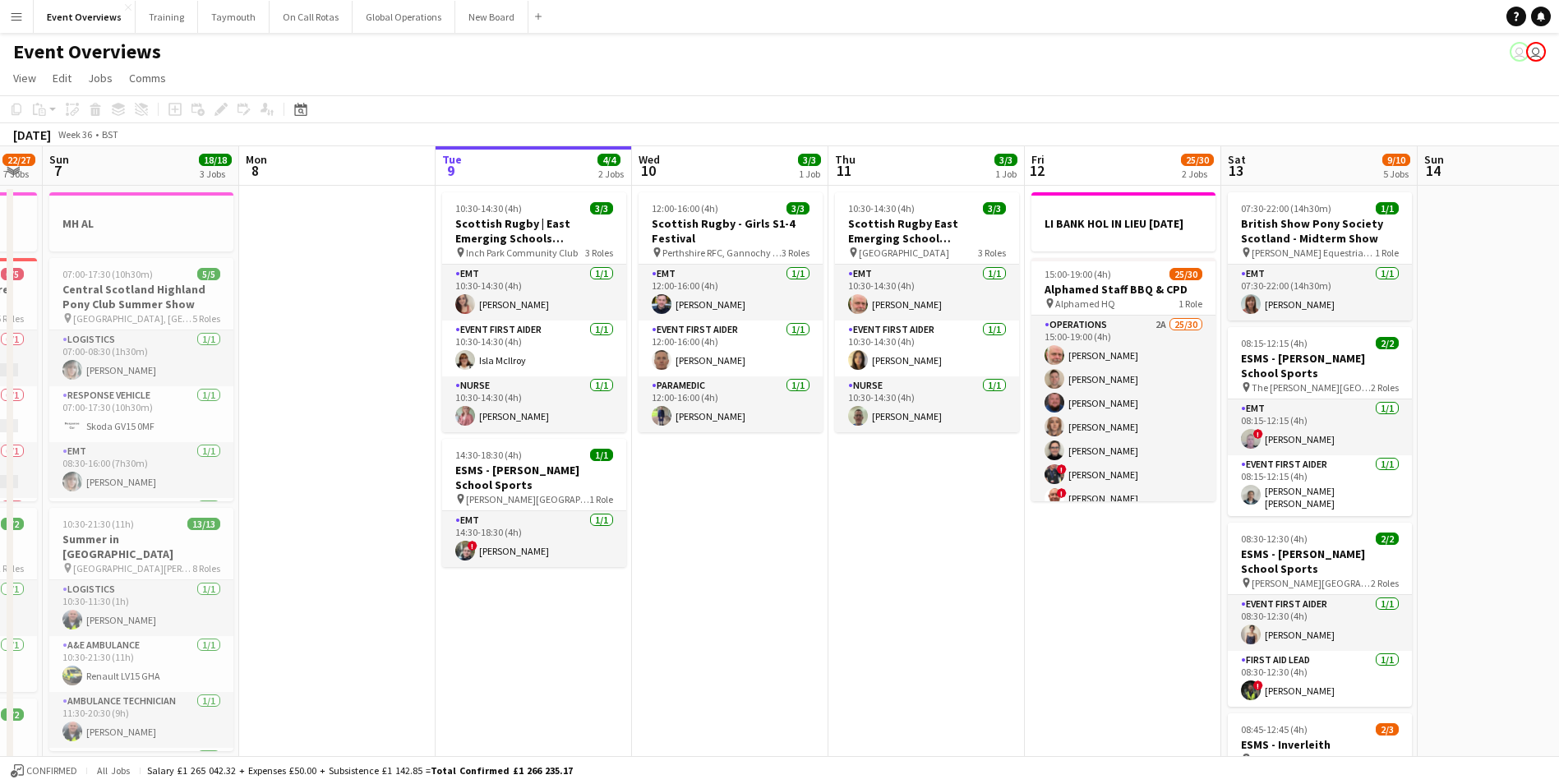
drag, startPoint x: 735, startPoint y: 641, endPoint x: 919, endPoint y: 648, distance: 184.1
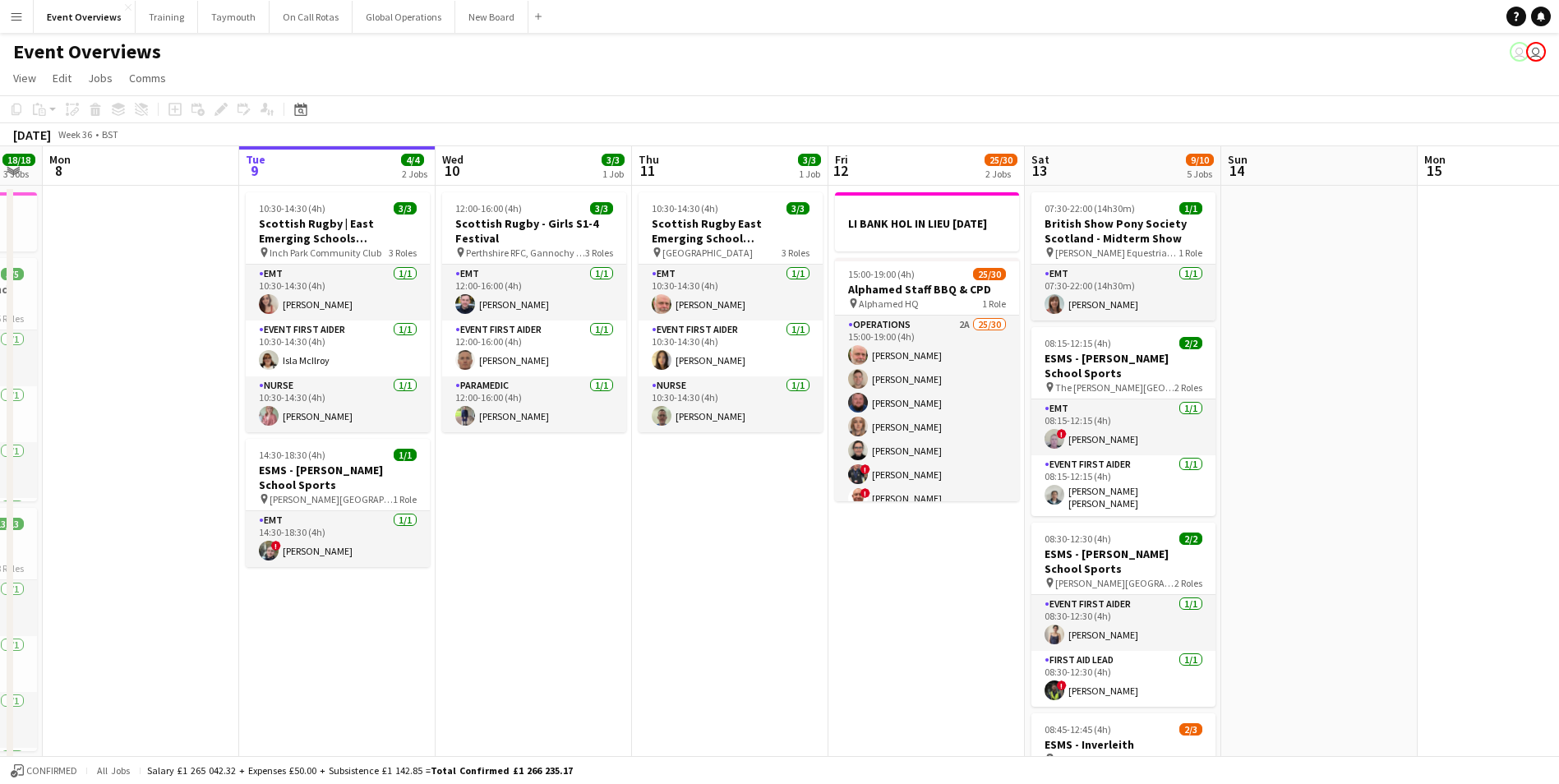
scroll to position [0, 561]
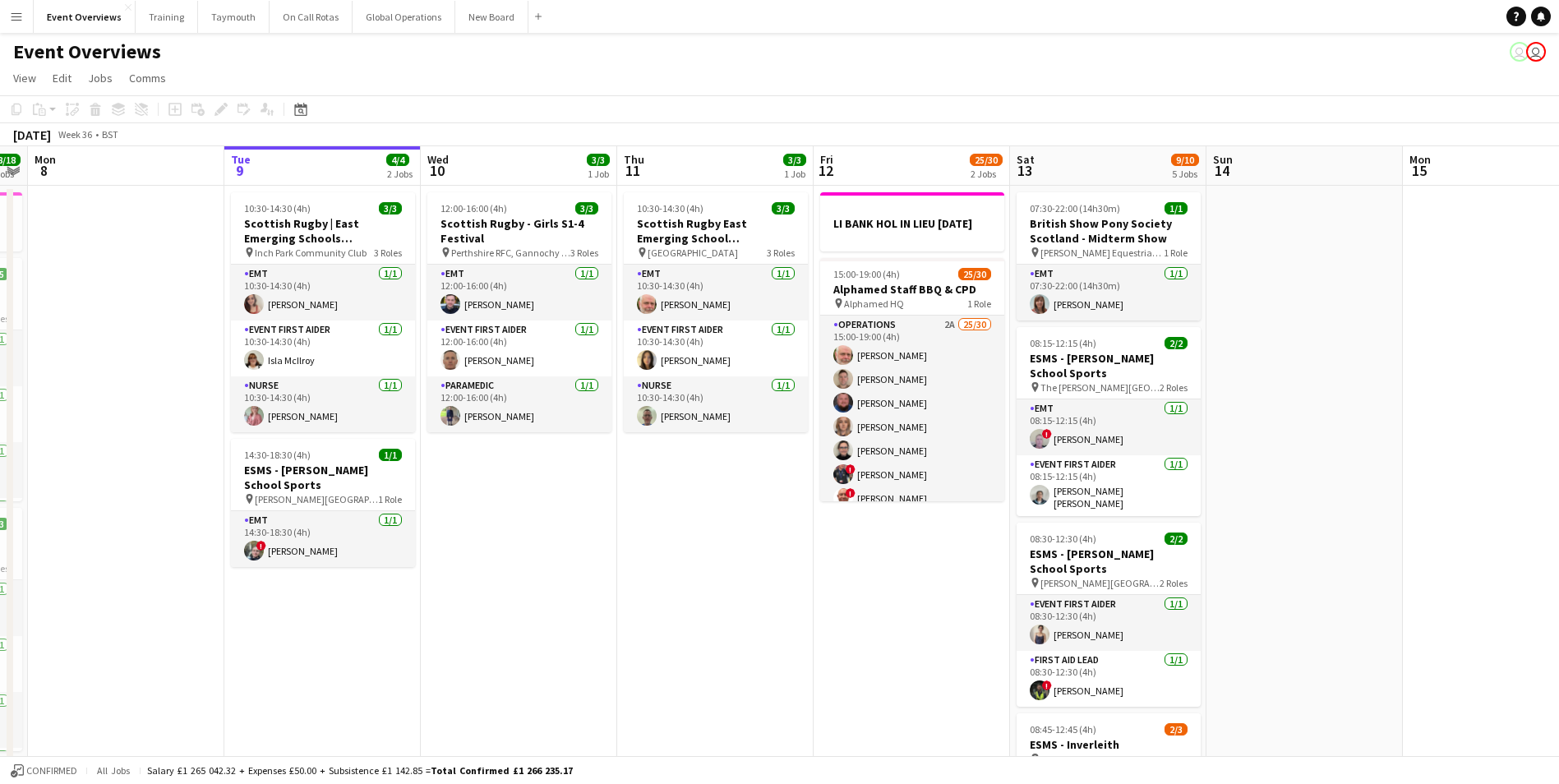
drag, startPoint x: 919, startPoint y: 648, endPoint x: 707, endPoint y: 712, distance: 221.4
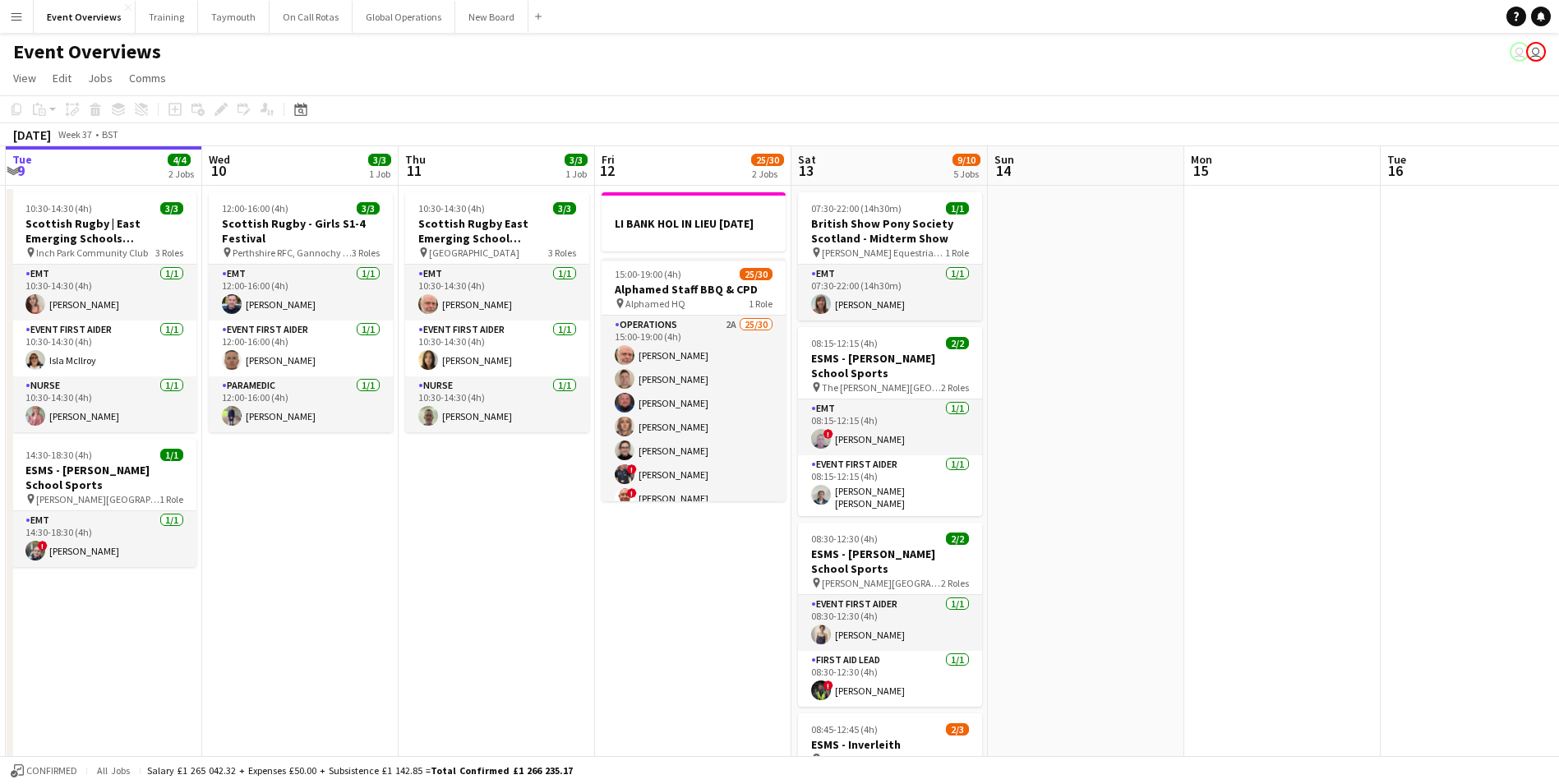
drag, startPoint x: 717, startPoint y: 709, endPoint x: 335, endPoint y: 769, distance: 386.7
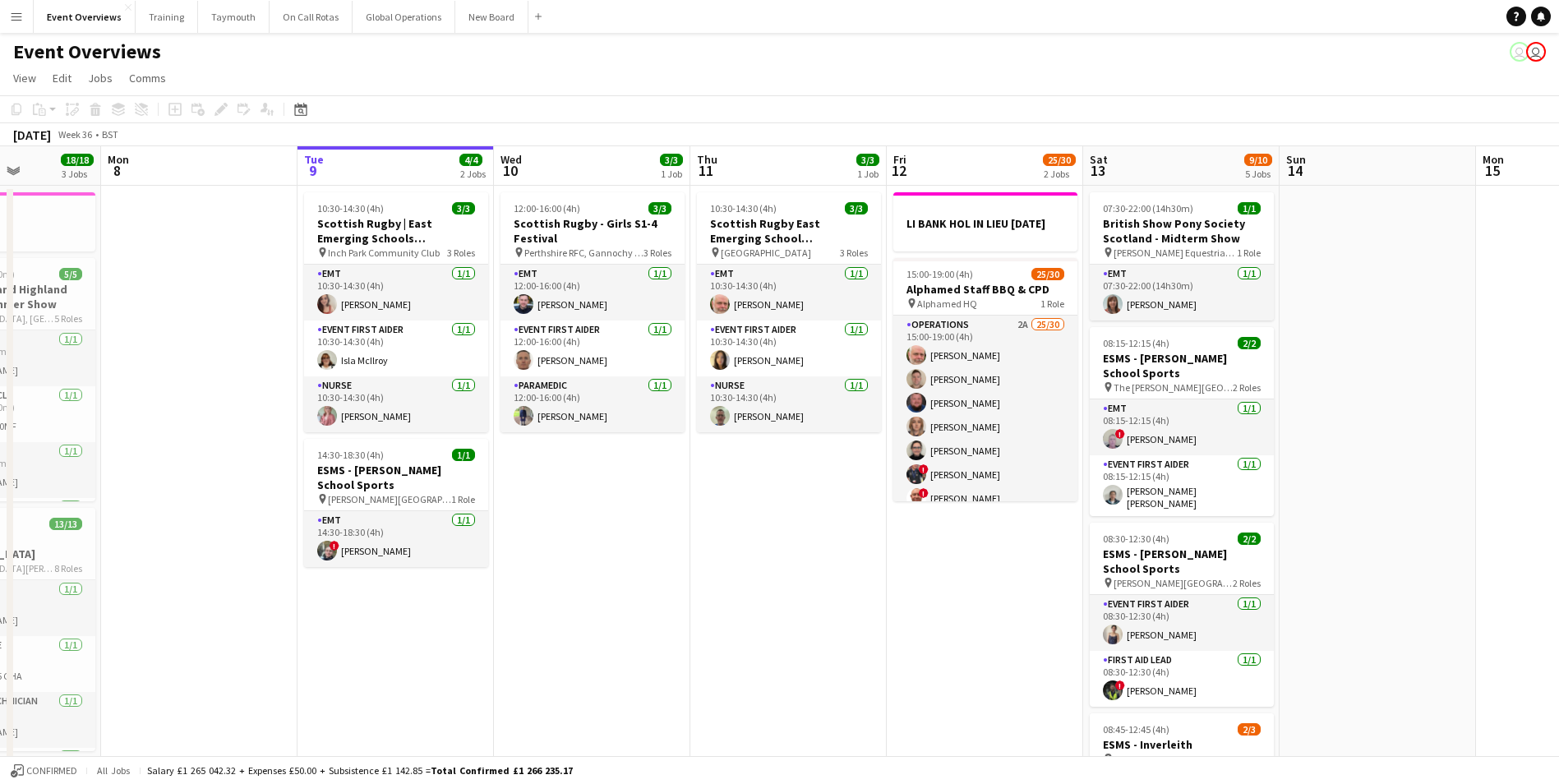
scroll to position [0, 476]
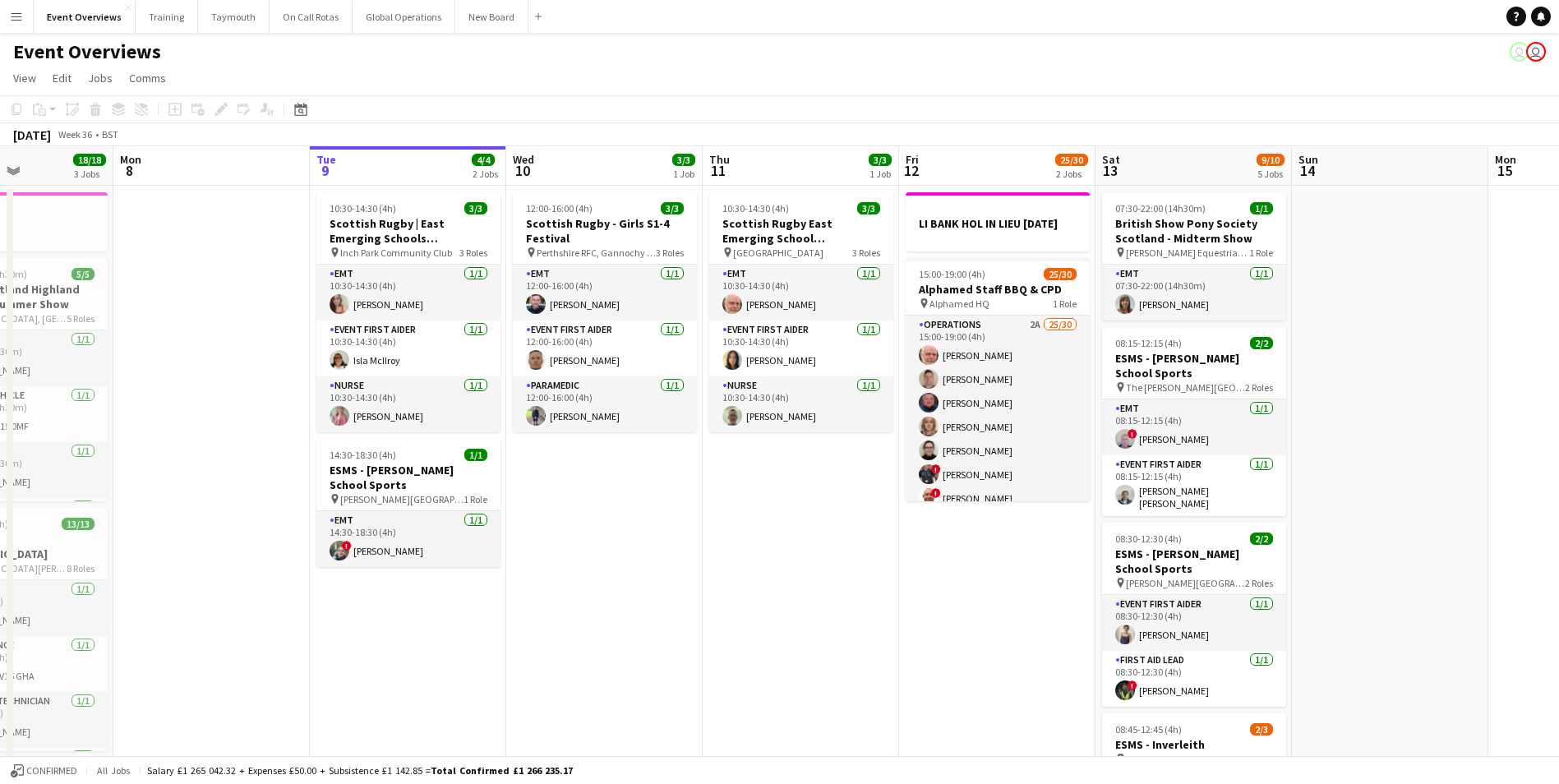
drag, startPoint x: 346, startPoint y: 699, endPoint x: 650, endPoint y: 687, distance: 304.2
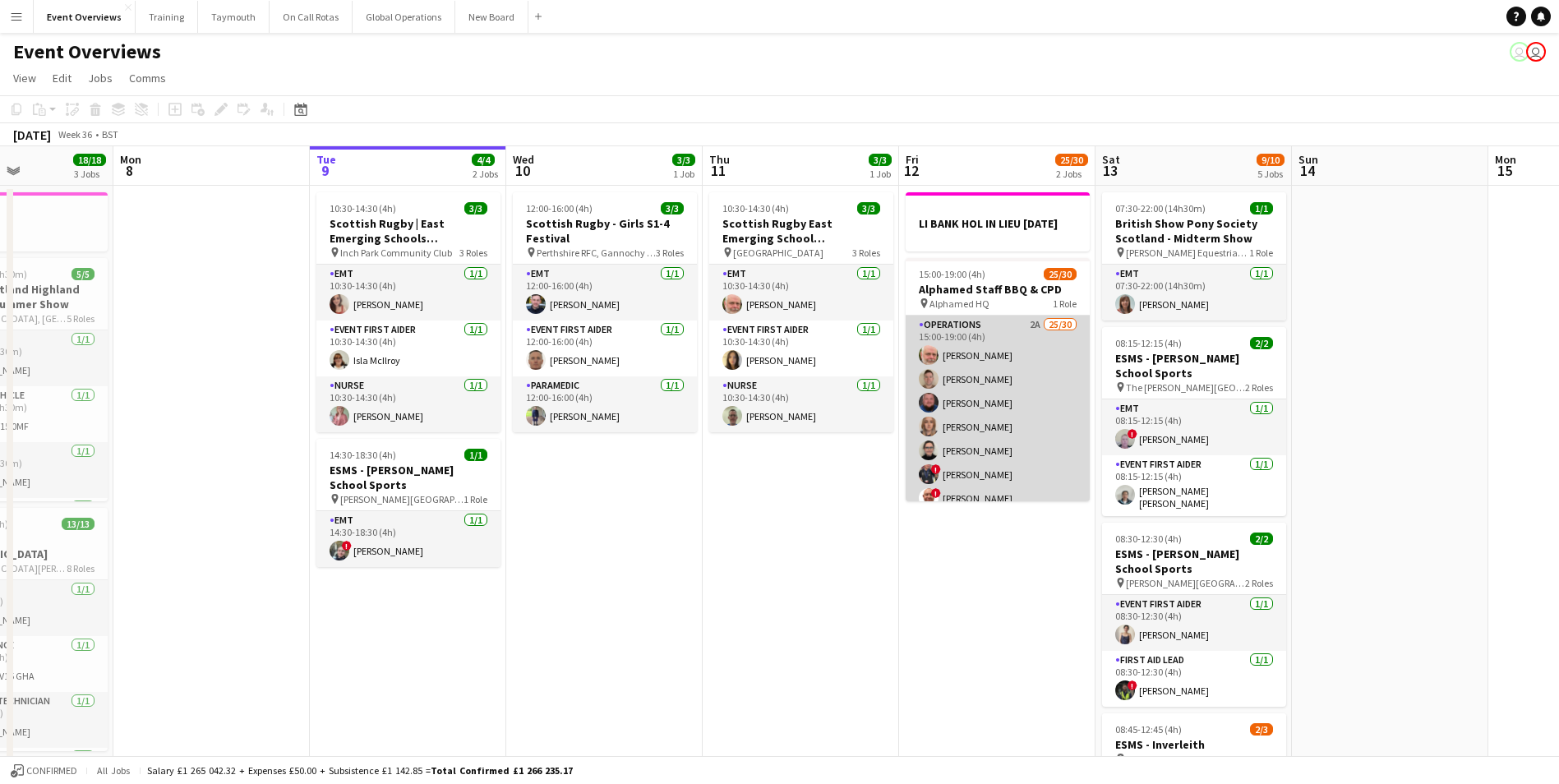
click at [967, 335] on app-card-role "Operations 2A 25/30 15:00-19:00 (4h) [PERSON_NAME] [PERSON_NAME] [PERSON_NAME] …" at bounding box center [998, 693] width 185 height 756
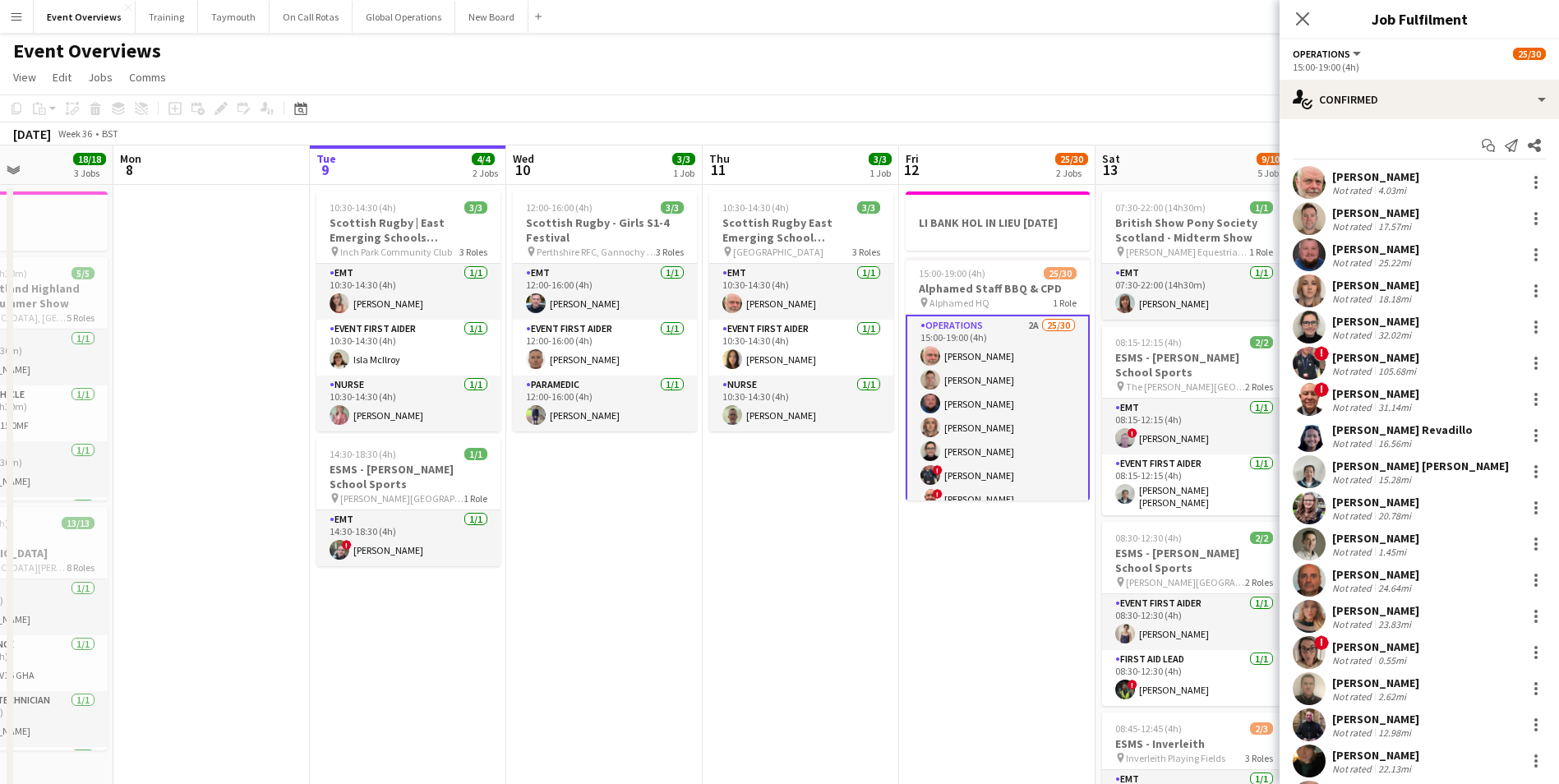
scroll to position [0, 0]
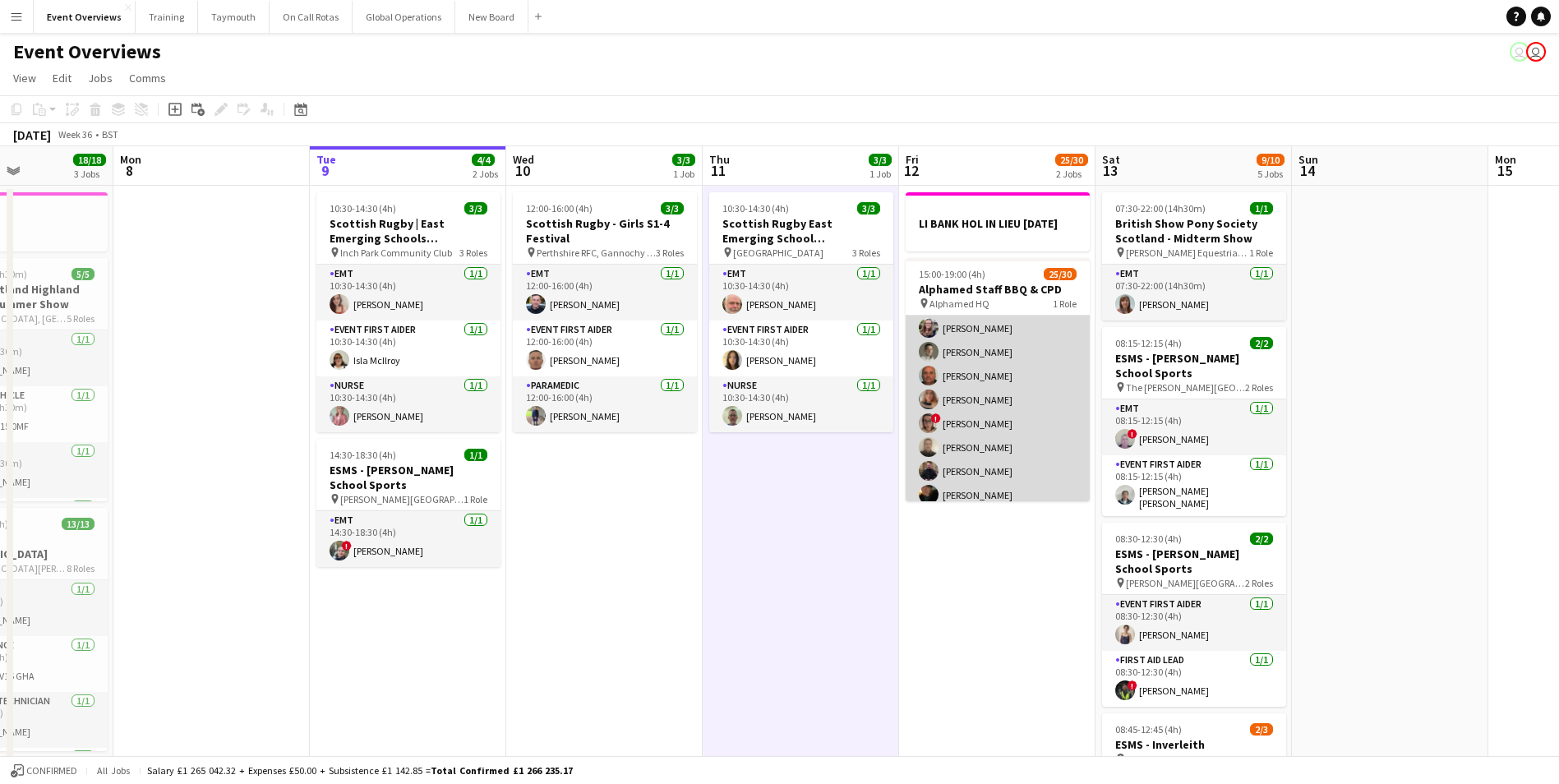
scroll to position [328, 0]
click at [931, 391] on app-user-avatar at bounding box center [928, 389] width 20 height 20
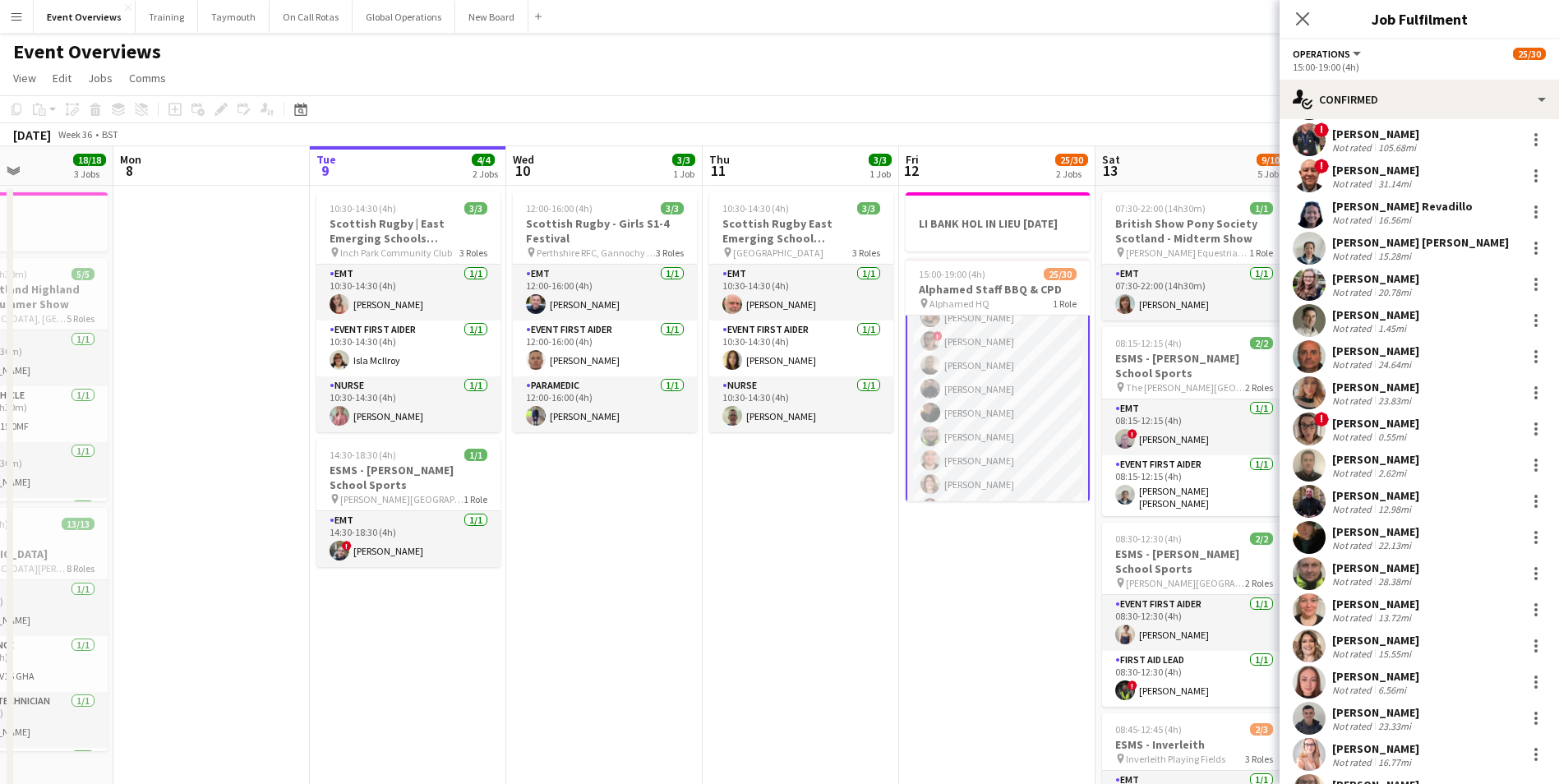
scroll to position [247, 0]
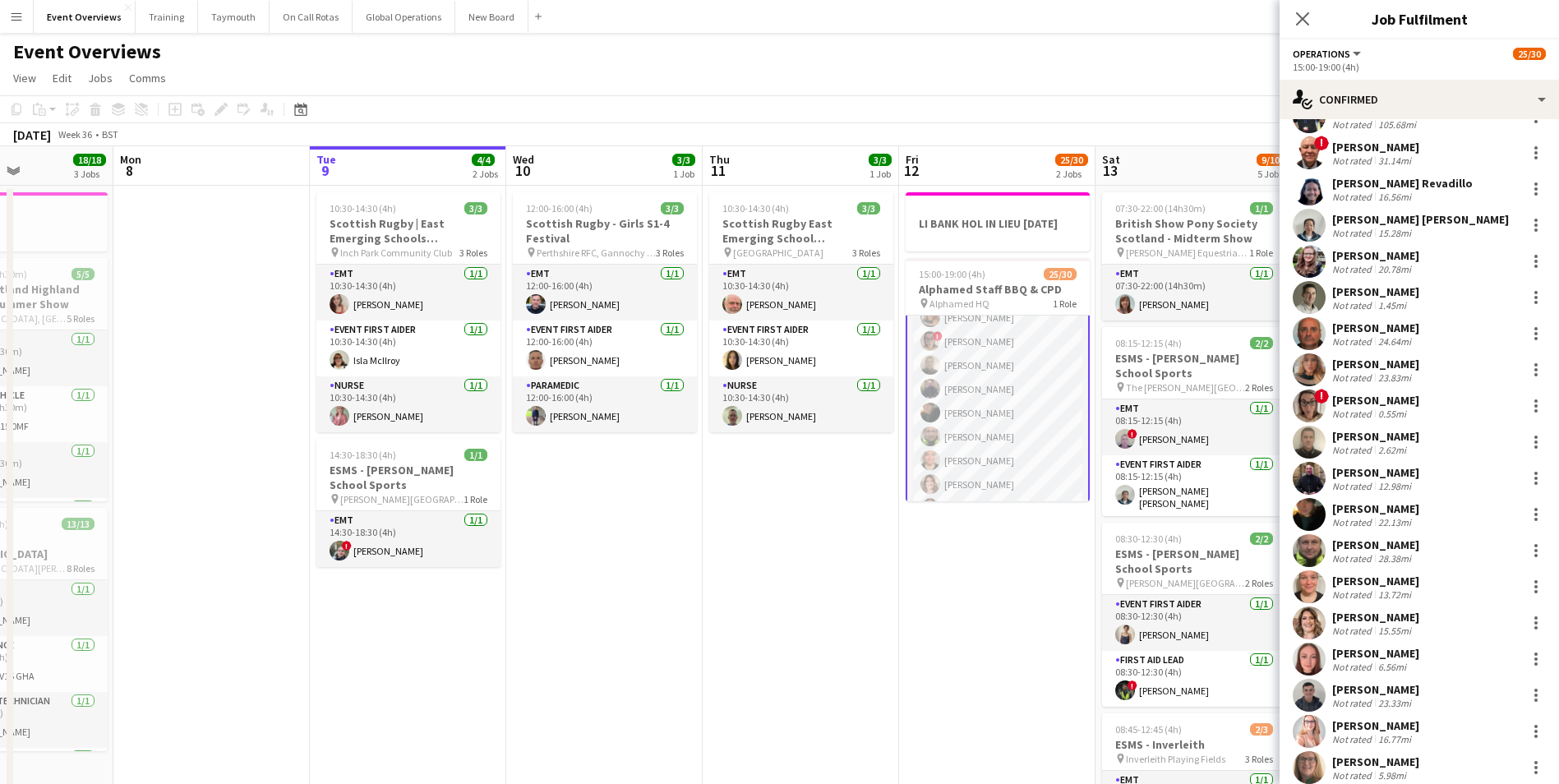
click at [1302, 479] on app-user-avatar at bounding box center [1308, 477] width 33 height 33
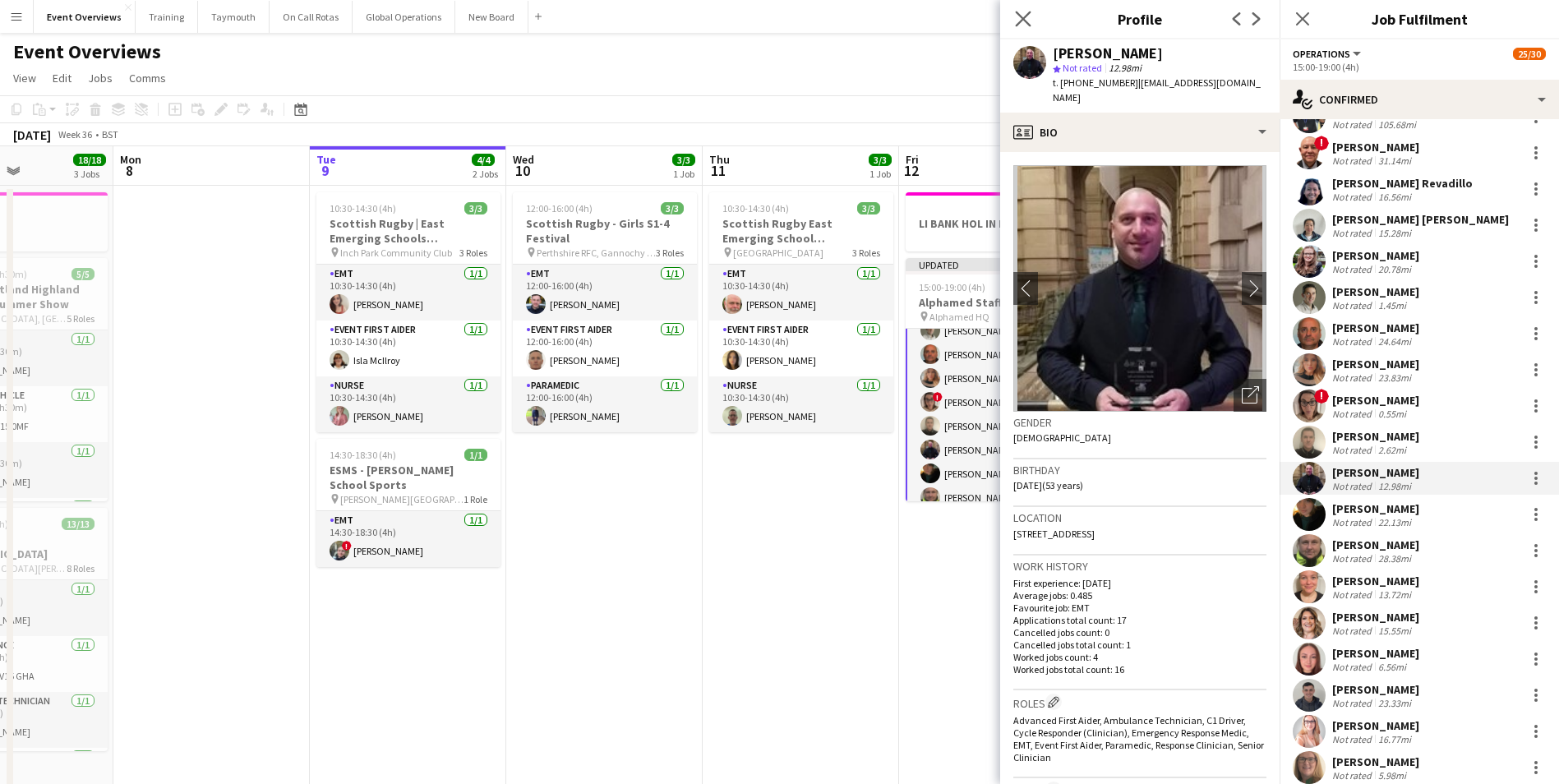
click at [1022, 8] on app-icon "Close pop-in" at bounding box center [1023, 19] width 24 height 24
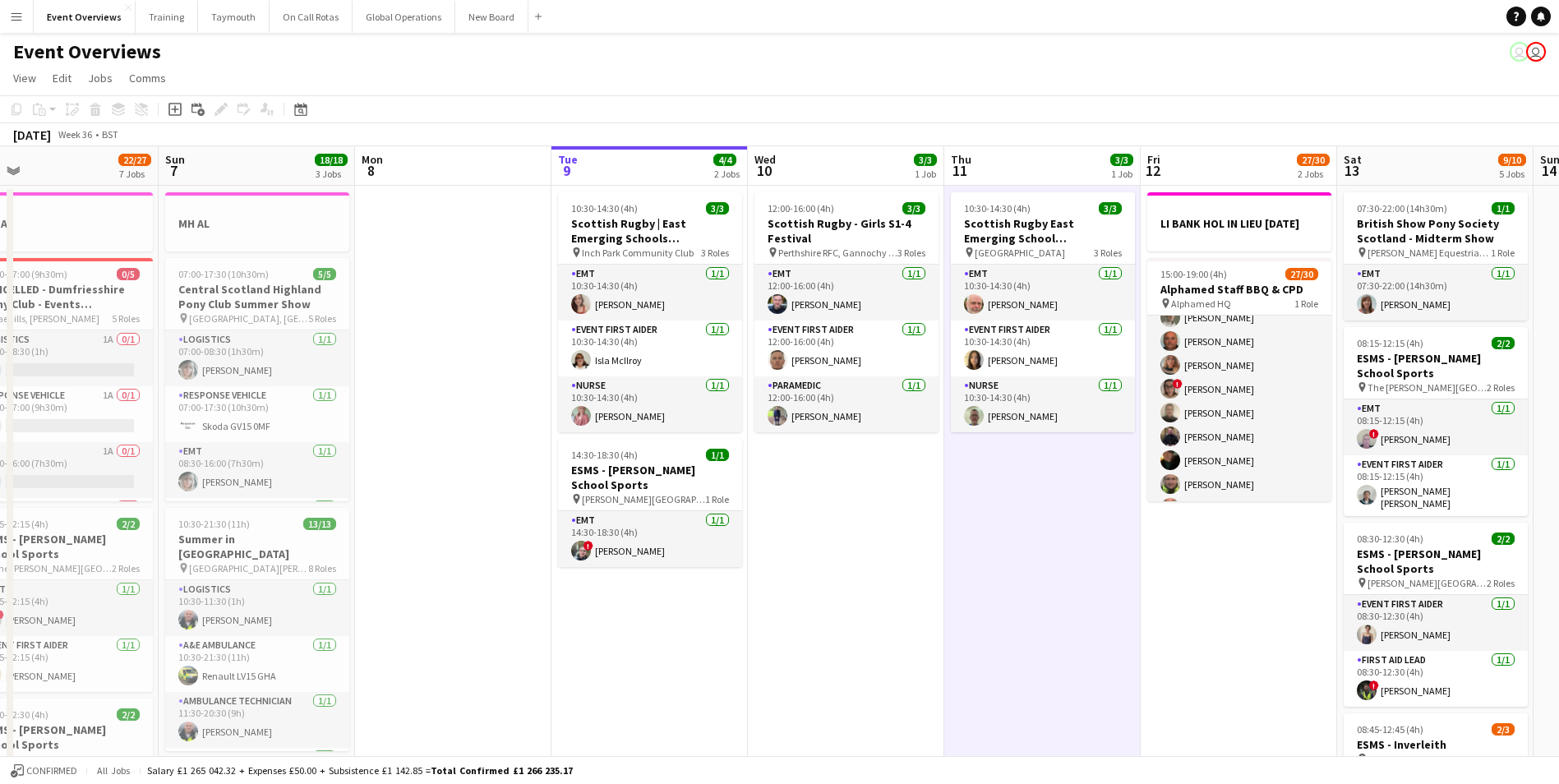
scroll to position [0, 426]
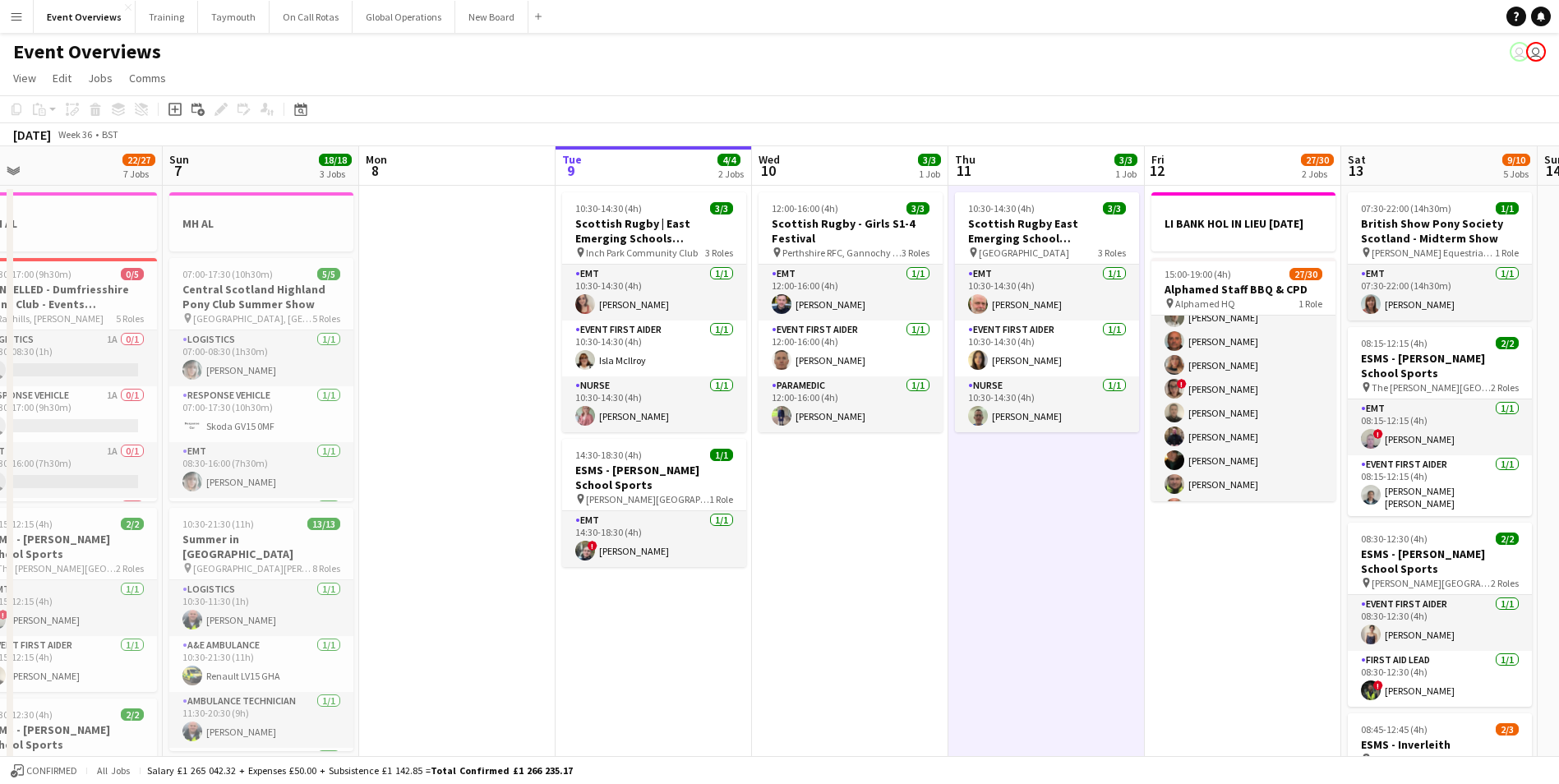
drag, startPoint x: 609, startPoint y: 597, endPoint x: 854, endPoint y: 556, distance: 248.4
click at [306, 110] on icon "Date picker" at bounding box center [300, 108] width 13 height 13
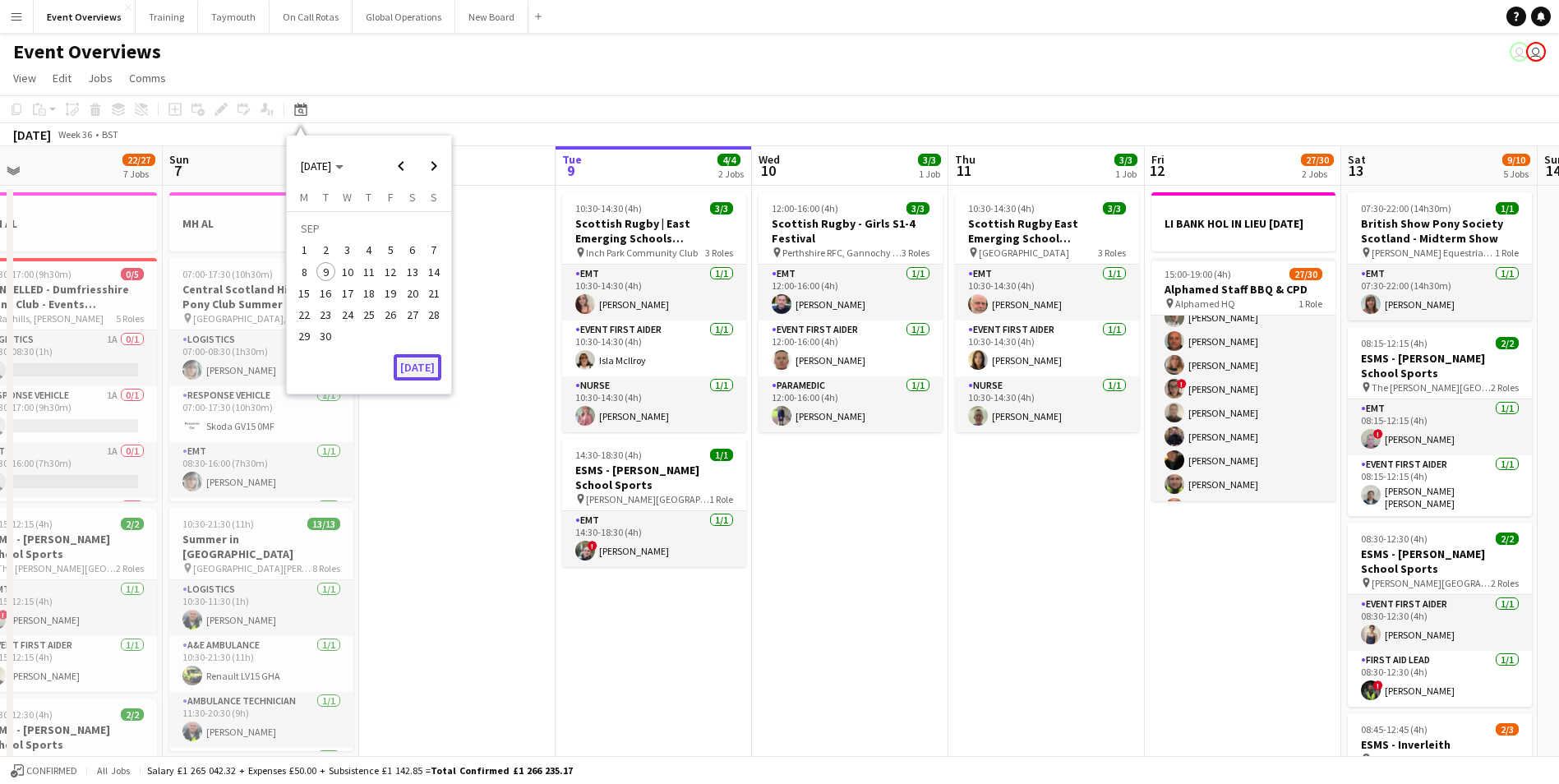
click at [415, 367] on button "[DATE]" at bounding box center [417, 367] width 47 height 27
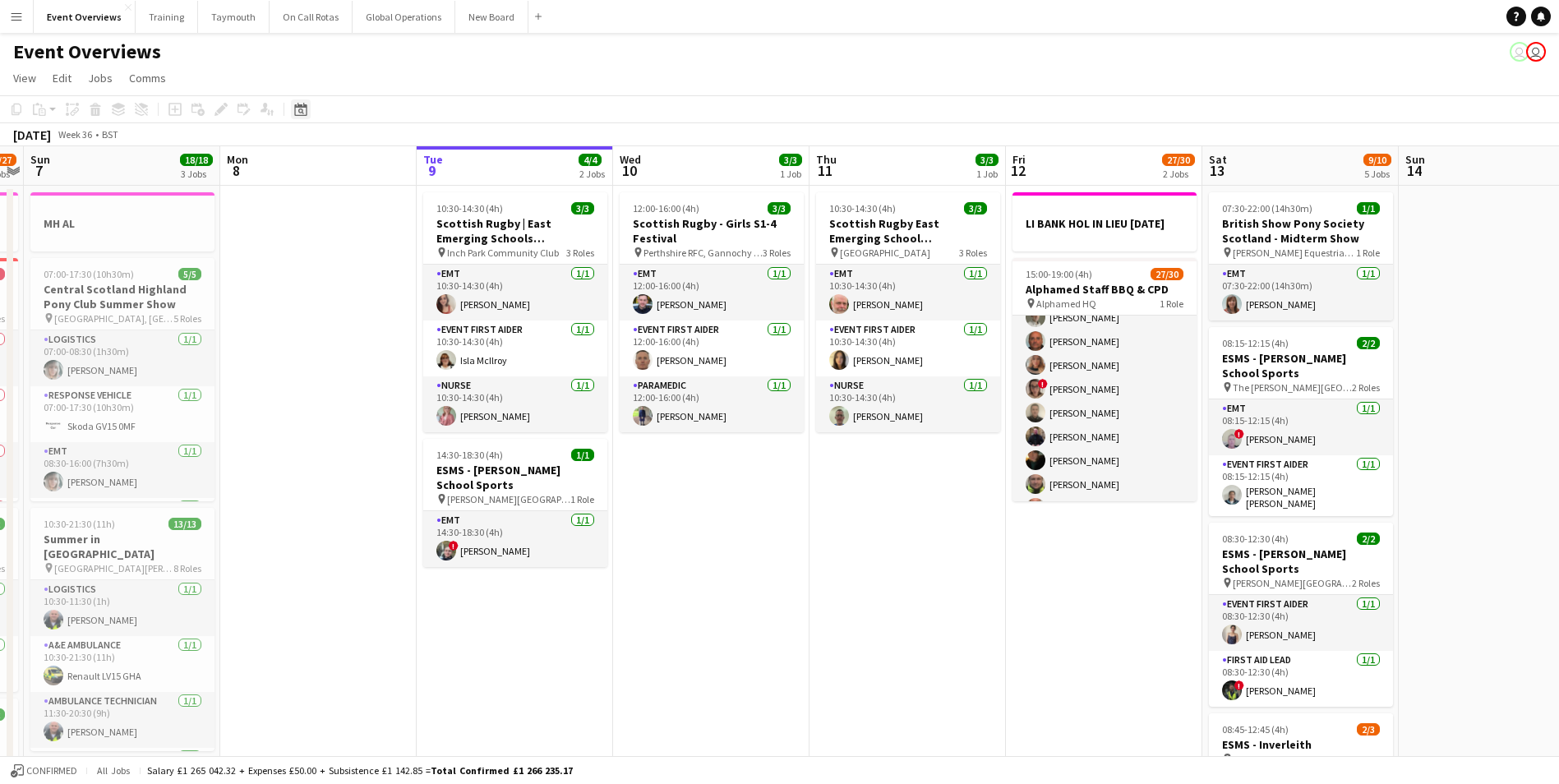
click at [299, 104] on icon "Date picker" at bounding box center [300, 108] width 13 height 13
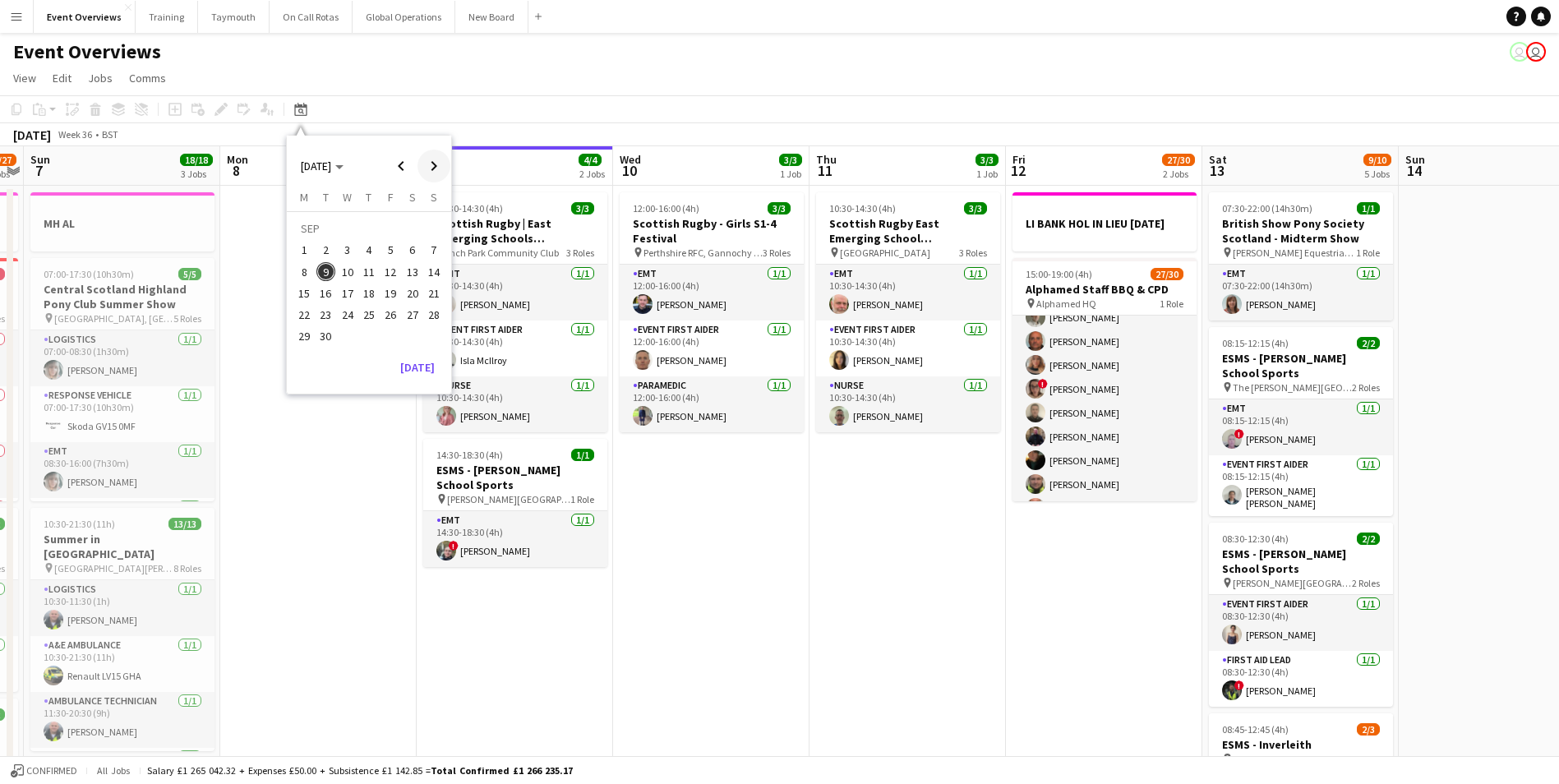
click at [435, 163] on span "Next month" at bounding box center [433, 166] width 33 height 33
click at [381, 252] on span "3" at bounding box center [391, 250] width 20 height 20
